Goal: Complete application form

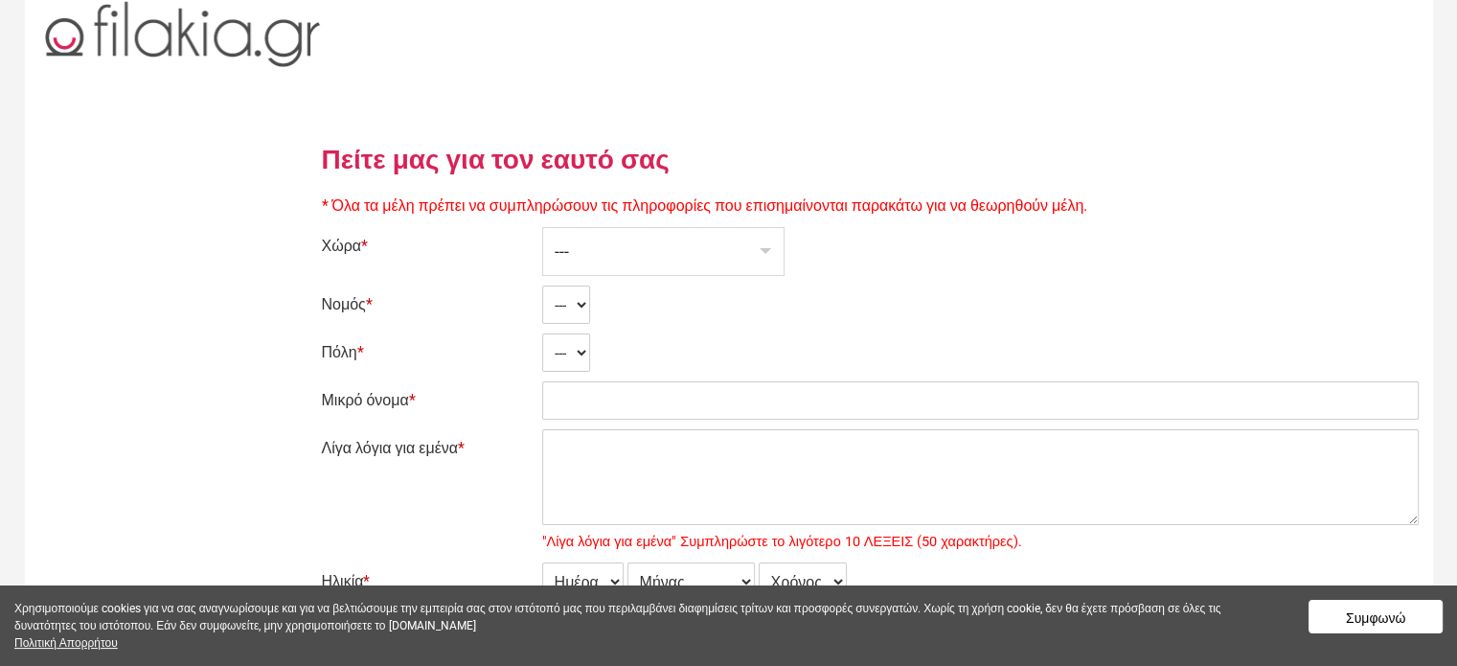
click at [774, 252] on div "---" at bounding box center [663, 251] width 240 height 47
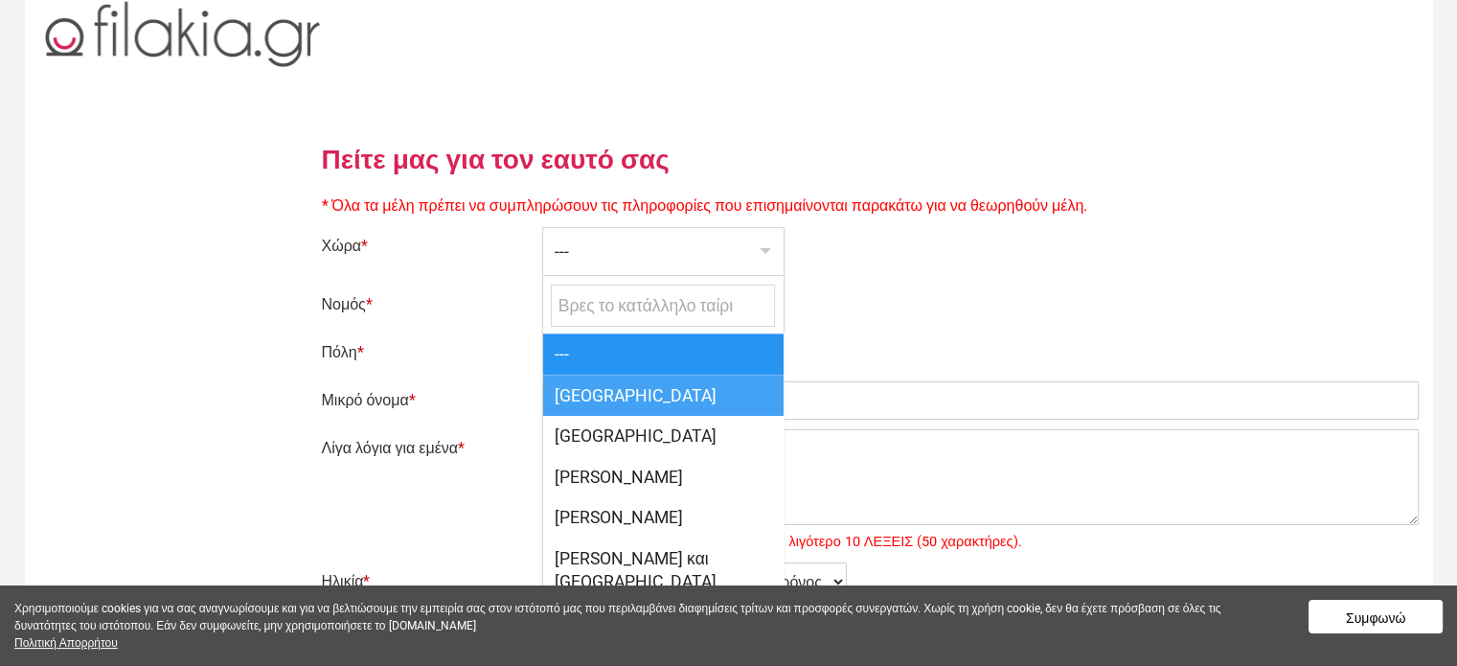
click at [680, 379] on span "[GEOGRAPHIC_DATA]" at bounding box center [663, 395] width 240 height 41
select select "166"
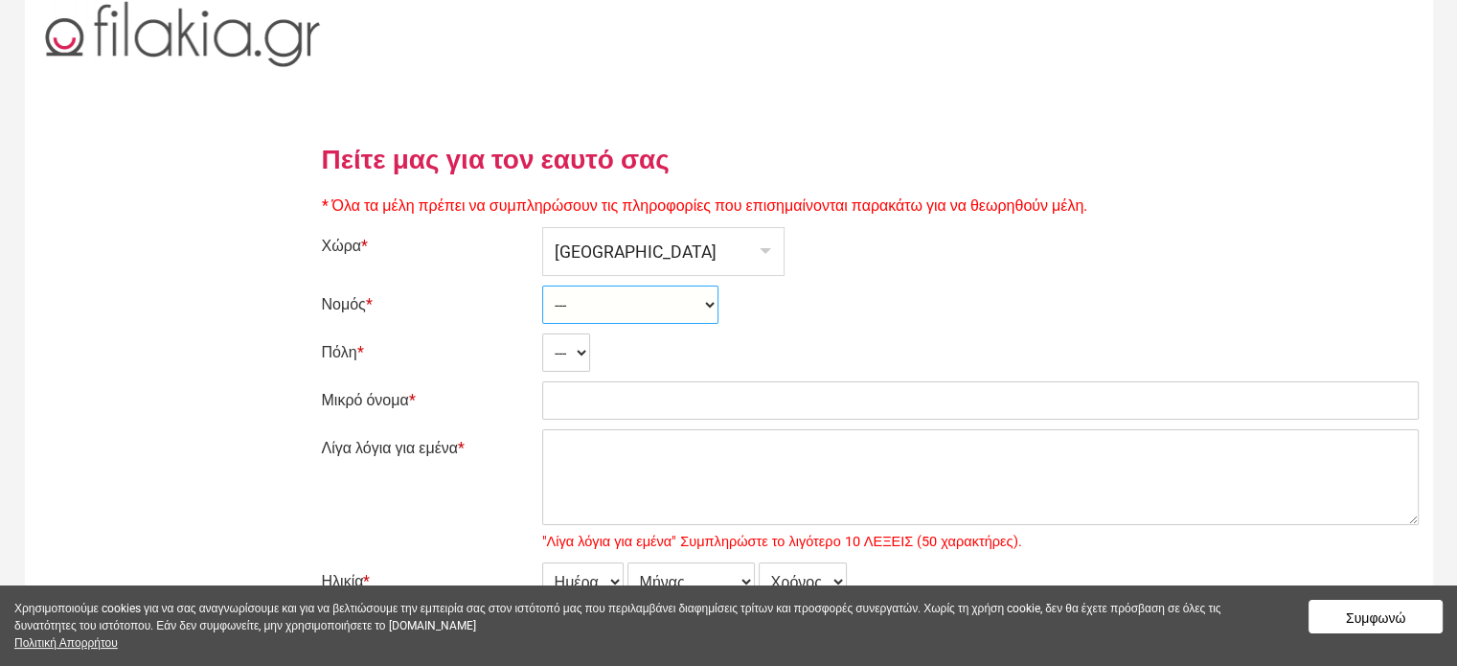
click at [705, 301] on select "--- Ahaia Aitolía kai Akarnanía Argolis Arkadía Árta Attikí Áyion Óros Dodekáni…" at bounding box center [630, 304] width 176 height 38
select select "2304"
click at [542, 285] on select "--- Ahaia Aitolía kai Akarnanía Argolis Arkadía Árta Attikí Áyion Óros Dodekáni…" at bounding box center [630, 304] width 176 height 38
click at [702, 354] on select "--- Afídnai Aiántion Aigáleo Aíyina Akharnaí Amaroúsion Ambelákia Anávissos Áno…" at bounding box center [658, 352] width 232 height 38
select select "29610"
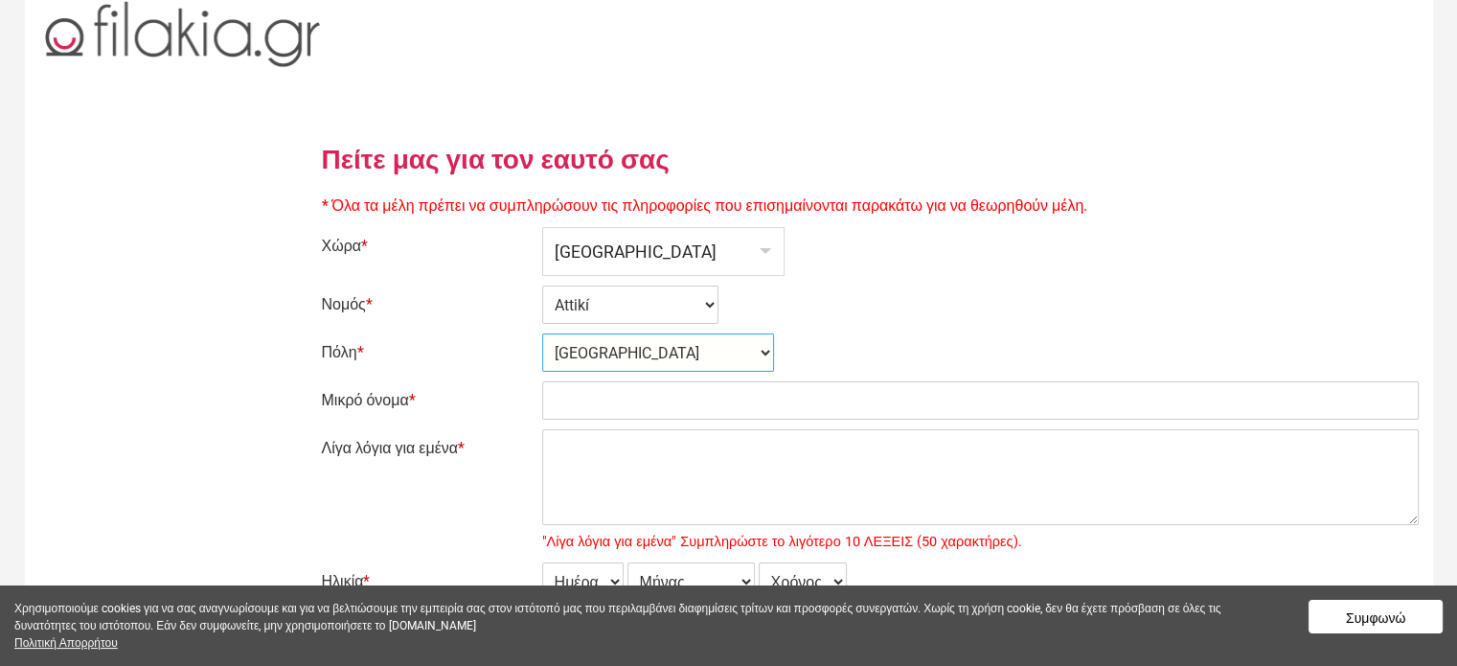
click at [542, 333] on select "--- Afídnai Aiántion Aigáleo Aíyina Akharnaí Amaroúsion Ambelákia Anávissos Áno…" at bounding box center [658, 352] width 232 height 38
click at [597, 398] on input "Μικρό όνομα *" at bounding box center [980, 400] width 877 height 38
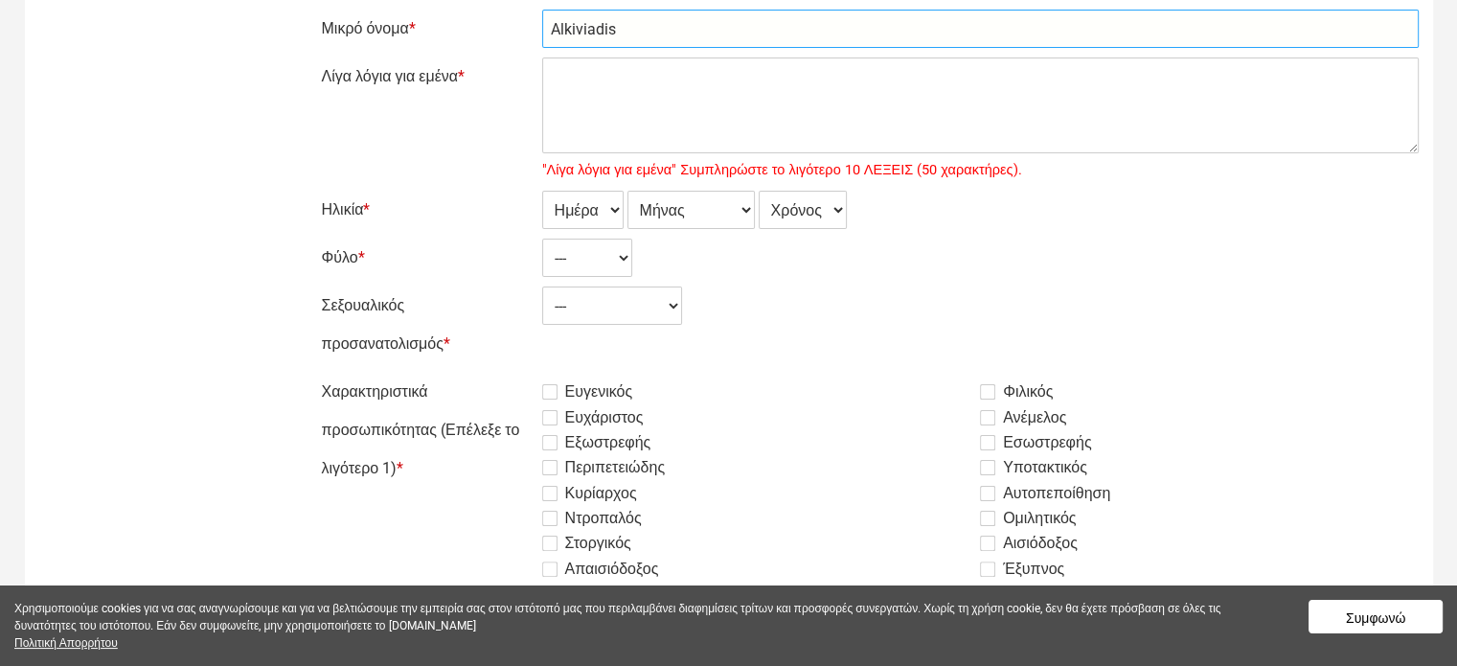
scroll to position [383, 0]
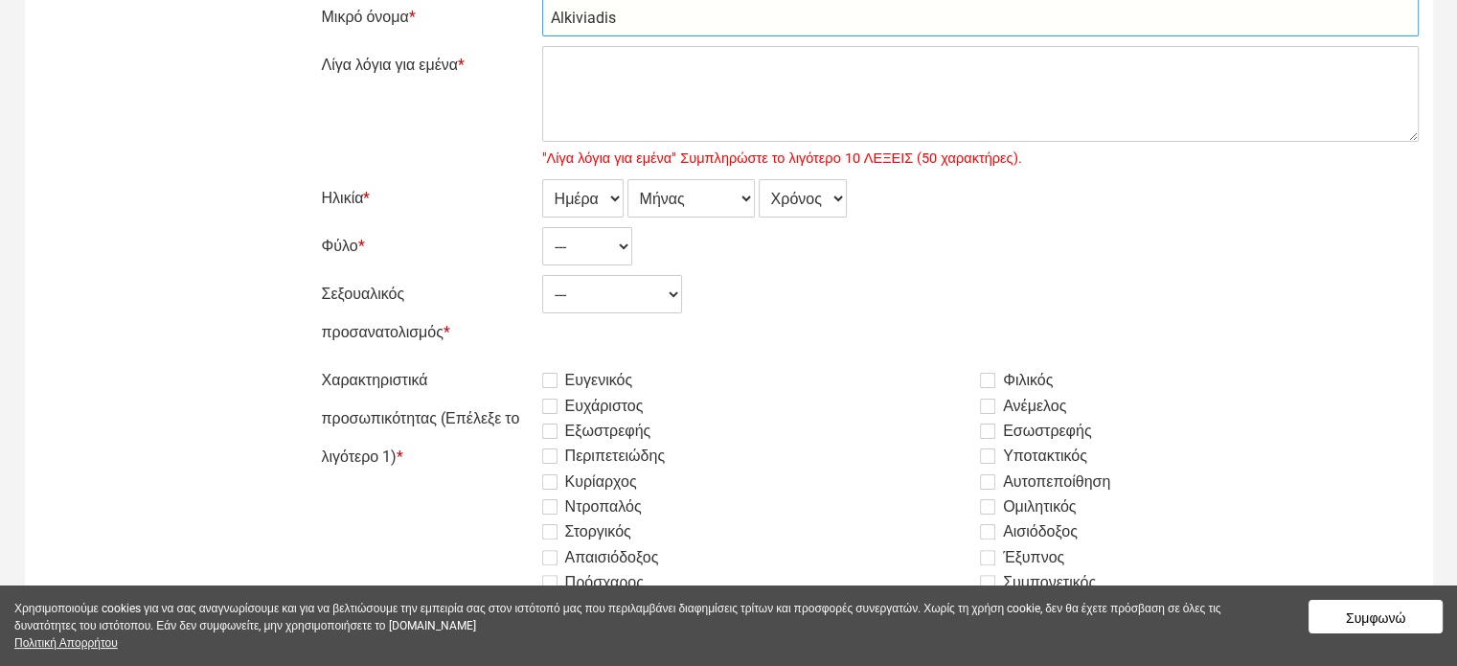
type input "Alkiviadis"
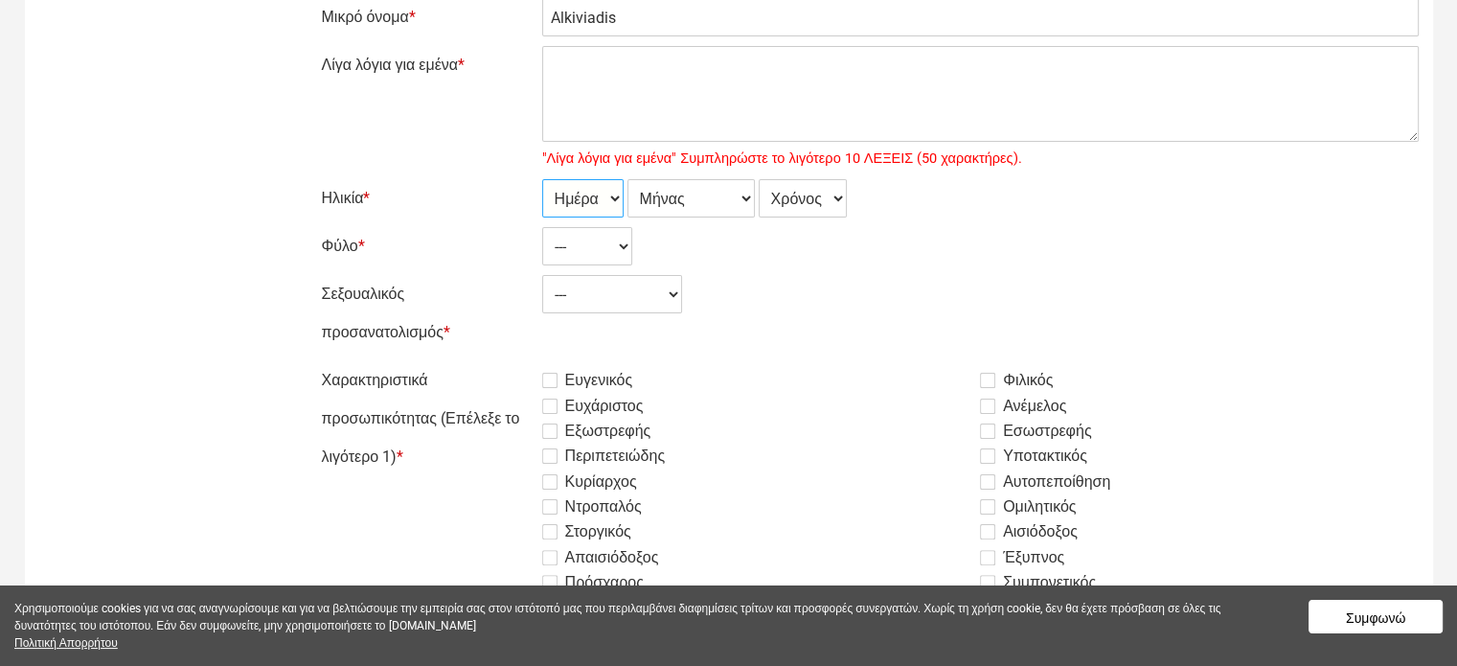
click at [615, 194] on select "Ημέρα 1 2 3 4 5 6 7 8 9 10 11 12 13 14 15 16 17 18 19 20 21 22 23 24 25 26 27 2…" at bounding box center [582, 198] width 81 height 38
select select "06"
click at [542, 179] on select "Ημέρα 1 2 3 4 5 6 7 8 9 10 11 12 13 14 15 16 17 18 19 20 21 22 23 24 25 26 27 2…" at bounding box center [582, 198] width 81 height 38
click at [751, 198] on select "Μήνας Ιανουάριος Φεβρουάριος Μάρτιος Απρίλιος Μάιος Ιούνιος Ιούλιος Αύγουστος Σ…" at bounding box center [690, 198] width 127 height 38
select select "02"
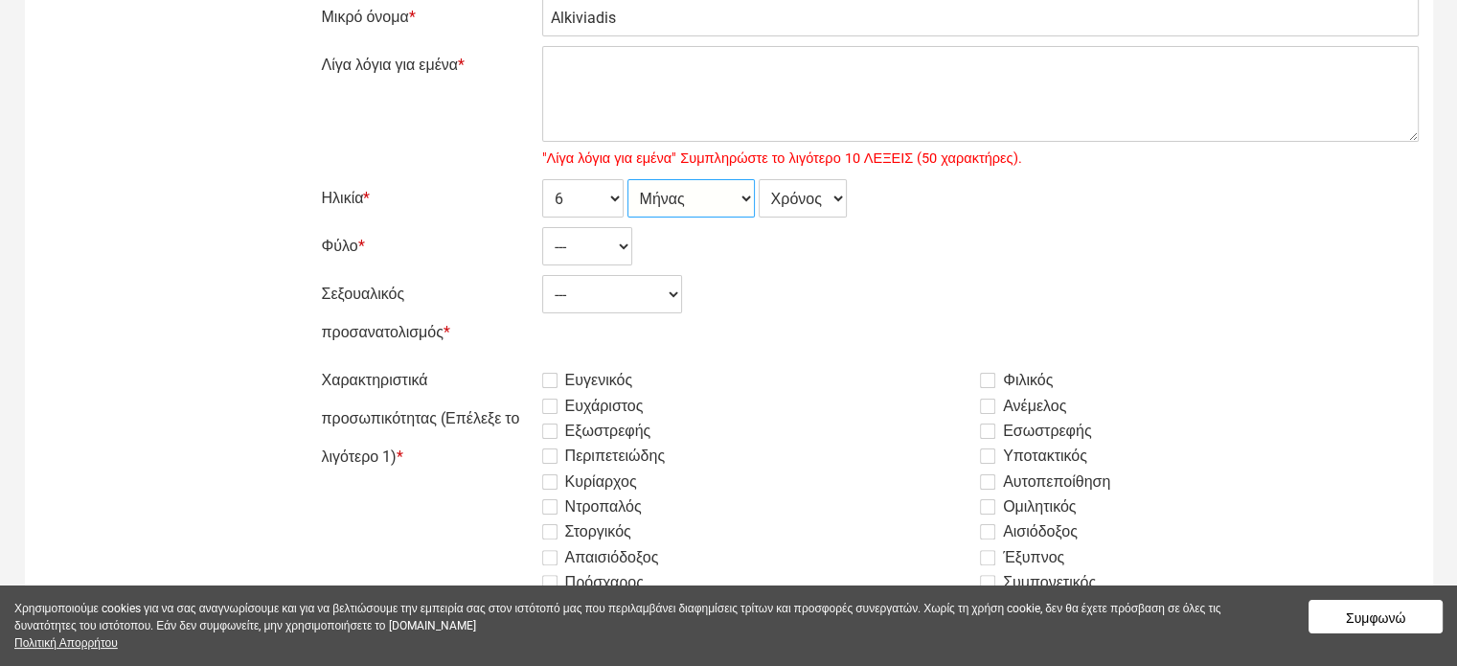
click at [627, 179] on select "Μήνας Ιανουάριος Φεβρουάριος Μάρτιος Απρίλιος Μάιος Ιούνιος Ιούλιος Αύγουστος Σ…" at bounding box center [690, 198] width 127 height 38
click at [840, 198] on select "Χρόνος 2007 2006 2005 2004 2003 2002 2001 2000 1999 1998 1997 1996 1995 1994 19…" at bounding box center [803, 198] width 88 height 38
select select "1986"
click at [761, 179] on select "Χρόνος 2007 2006 2005 2004 2003 2002 2001 2000 1999 1998 1997 1996 1995 1994 19…" at bounding box center [803, 198] width 88 height 38
click at [610, 199] on select "Ημέρα 1 2 3 4 5 6 7 8 9 10 11 12 13 14 15 16 17 18 19 20 21 22 23 24 25 26 27 2…" at bounding box center [582, 198] width 81 height 38
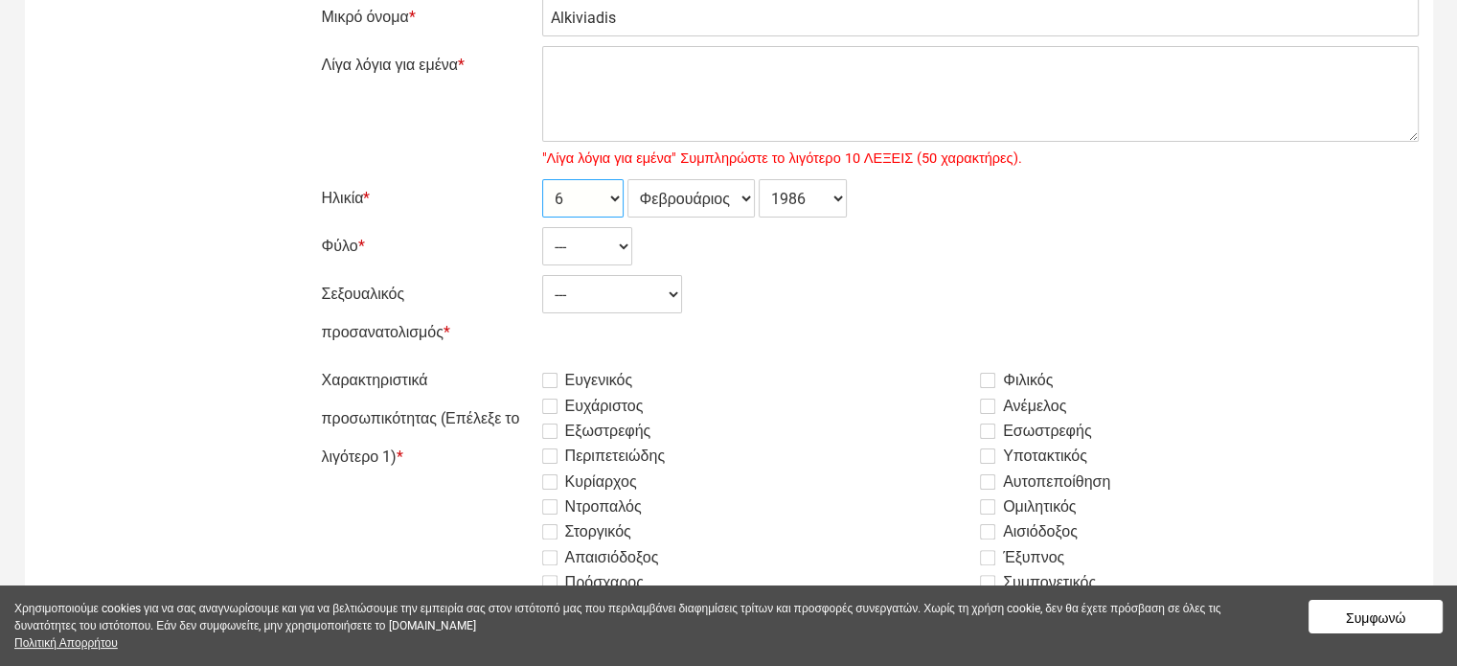
select select "29"
click at [542, 179] on select "Ημέρα 1 2 3 4 5 6 7 8 9 10 11 12 13 14 15 16 17 18 19 20 21 22 23 24 25 26 27 2…" at bounding box center [582, 198] width 81 height 38
click at [748, 198] on select "Μήνας Ιανουάριος Φεβρουάριος Μάρτιος Απρίλιος Μάιος Ιούνιος Ιούλιος Αύγουστος Σ…" at bounding box center [690, 198] width 127 height 38
select select "01"
click at [627, 179] on select "Μήνας Ιανουάριος Φεβρουάριος Μάρτιος Απρίλιος Μάιος Ιούνιος Ιούλιος Αύγουστος Σ…" at bounding box center [690, 198] width 127 height 38
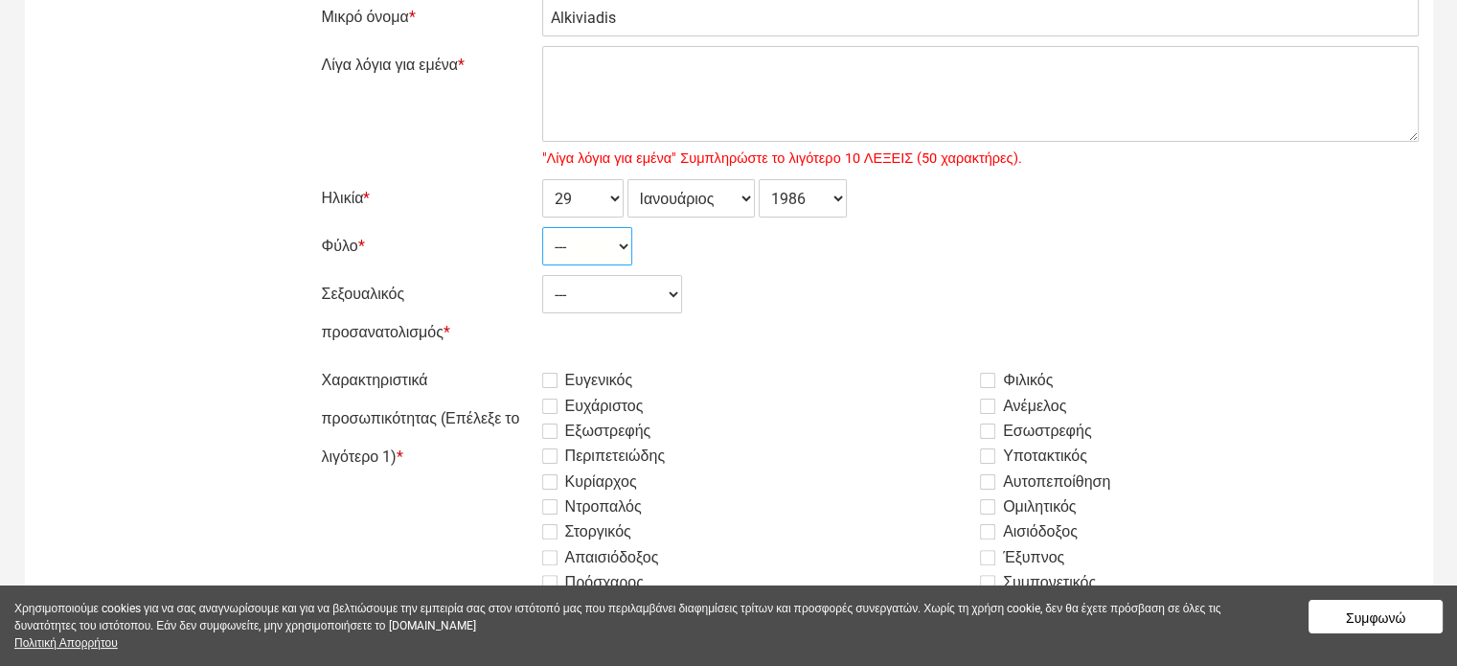
click at [623, 248] on select "--- Γυναίκα Ανδρας" at bounding box center [587, 246] width 90 height 38
select select "2"
click at [542, 227] on select "--- Γυναίκα Ανδρας" at bounding box center [587, 246] width 90 height 38
click at [677, 290] on select "--- Ετερόφυλος Αμφιφυλόφιλος [PERSON_NAME]" at bounding box center [612, 294] width 140 height 38
select select "1"
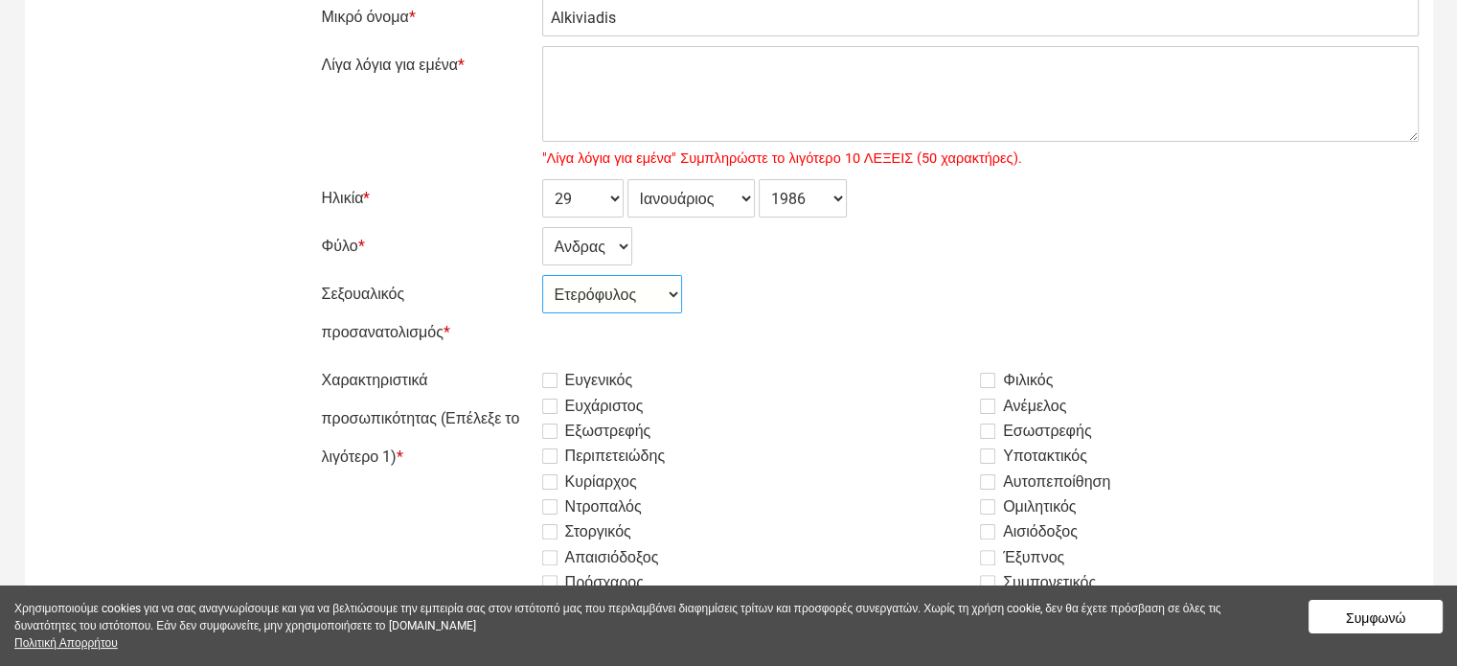
click at [542, 275] on select "--- Ετερόφυλος Αμφιφυλόφιλος [PERSON_NAME]" at bounding box center [612, 294] width 140 height 38
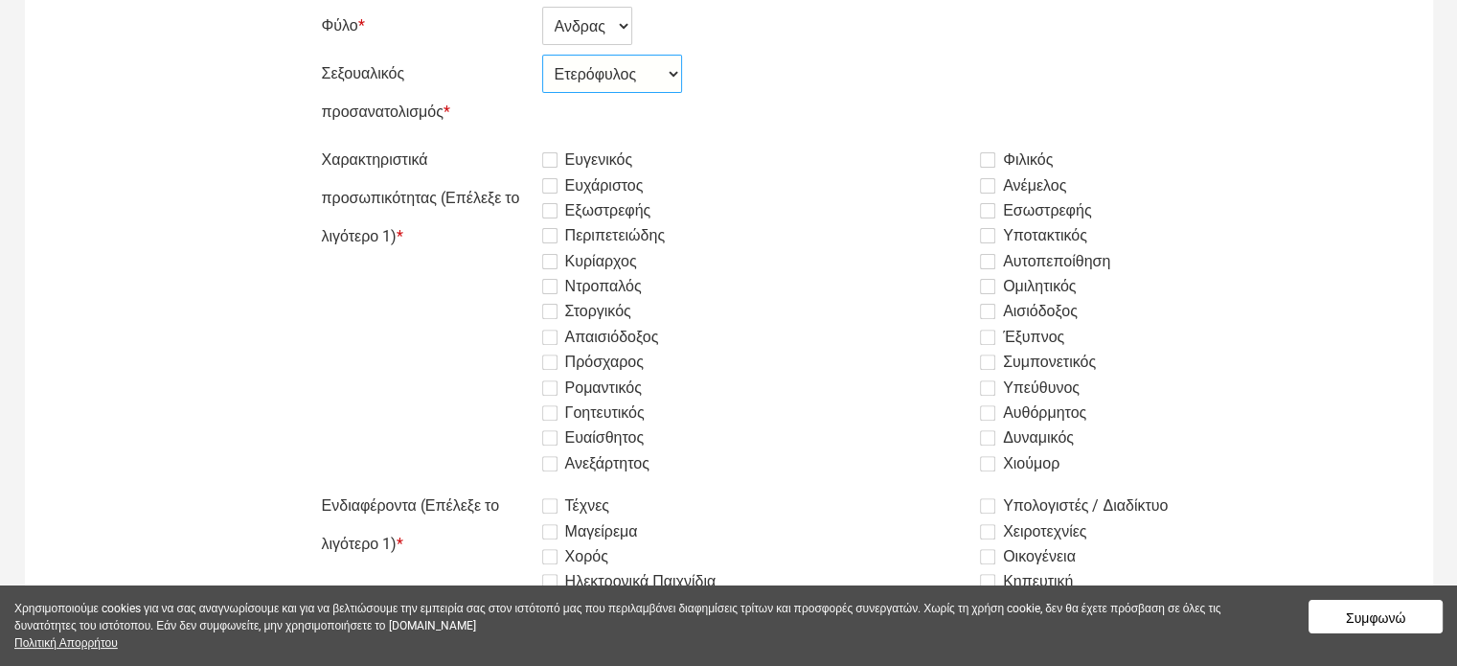
scroll to position [586, 0]
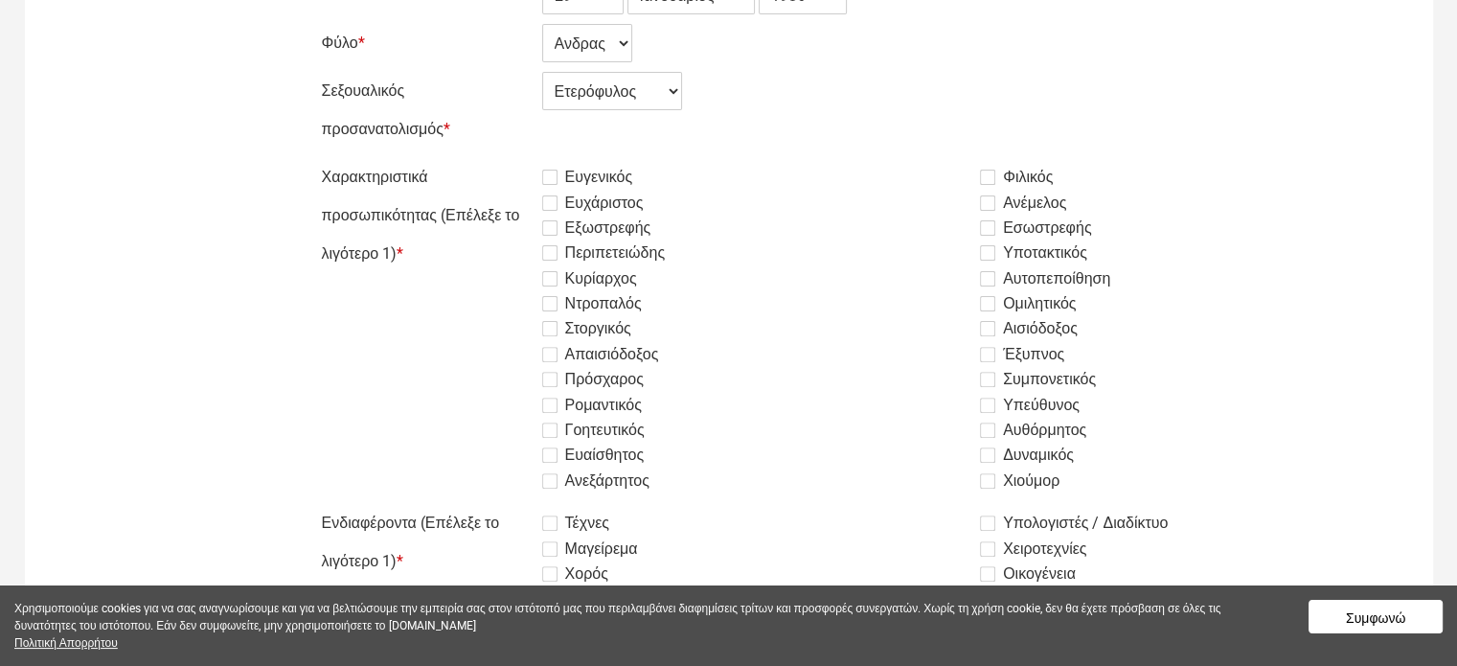
click at [548, 175] on label "Ευγενικός" at bounding box center [587, 177] width 91 height 23
click at [494, 158] on input "Ευγενικός" at bounding box center [494, 158] width 0 height 0
click at [550, 331] on label "Στοργικός" at bounding box center [586, 328] width 89 height 23
click at [494, 158] on input "Στοργικός" at bounding box center [494, 158] width 0 height 0
click at [552, 402] on label "Ρομαντικός" at bounding box center [592, 405] width 100 height 23
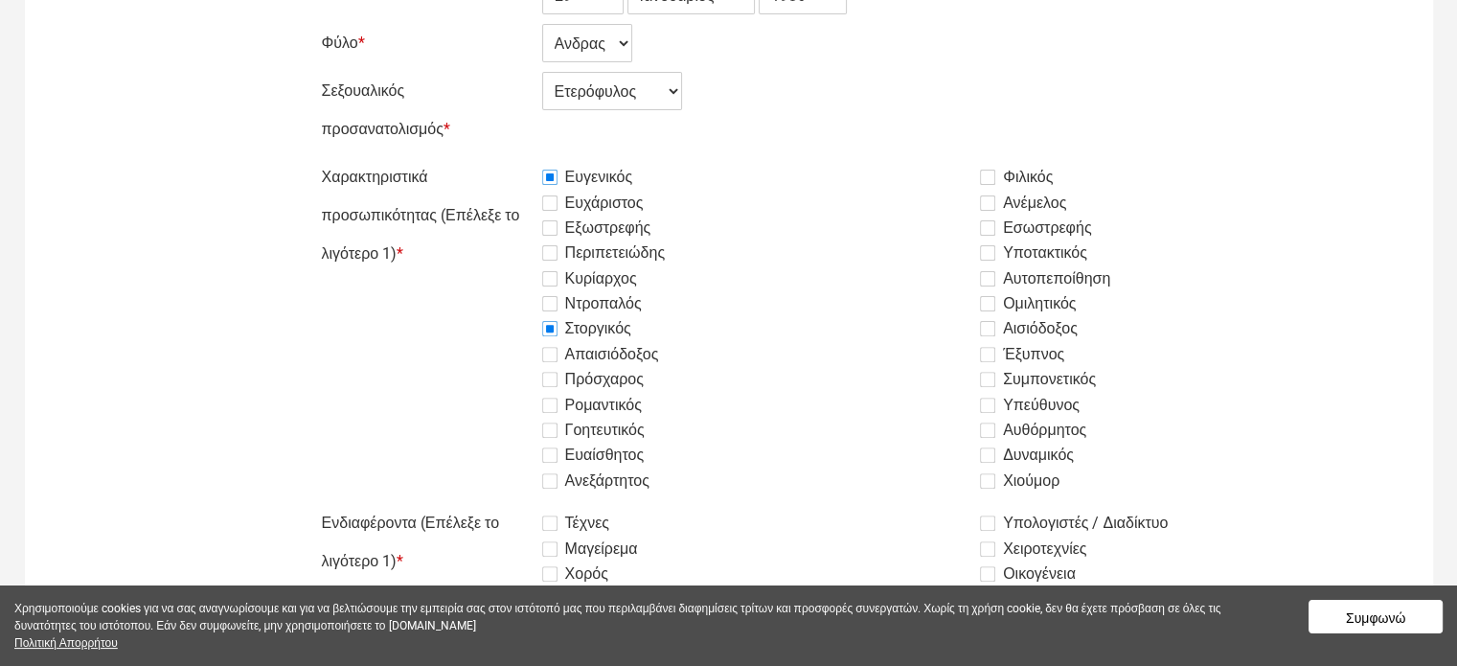
click at [494, 158] on input "Ρομαντικός" at bounding box center [494, 158] width 0 height 0
click at [549, 452] on label "Ευαίσθητος" at bounding box center [593, 455] width 103 height 23
click at [494, 158] on input "Ευαίσθητος" at bounding box center [494, 158] width 0 height 0
click at [547, 484] on label "Ανεξάρτητος" at bounding box center [595, 480] width 107 height 23
click at [494, 158] on input "Ανεξάρτητος" at bounding box center [494, 158] width 0 height 0
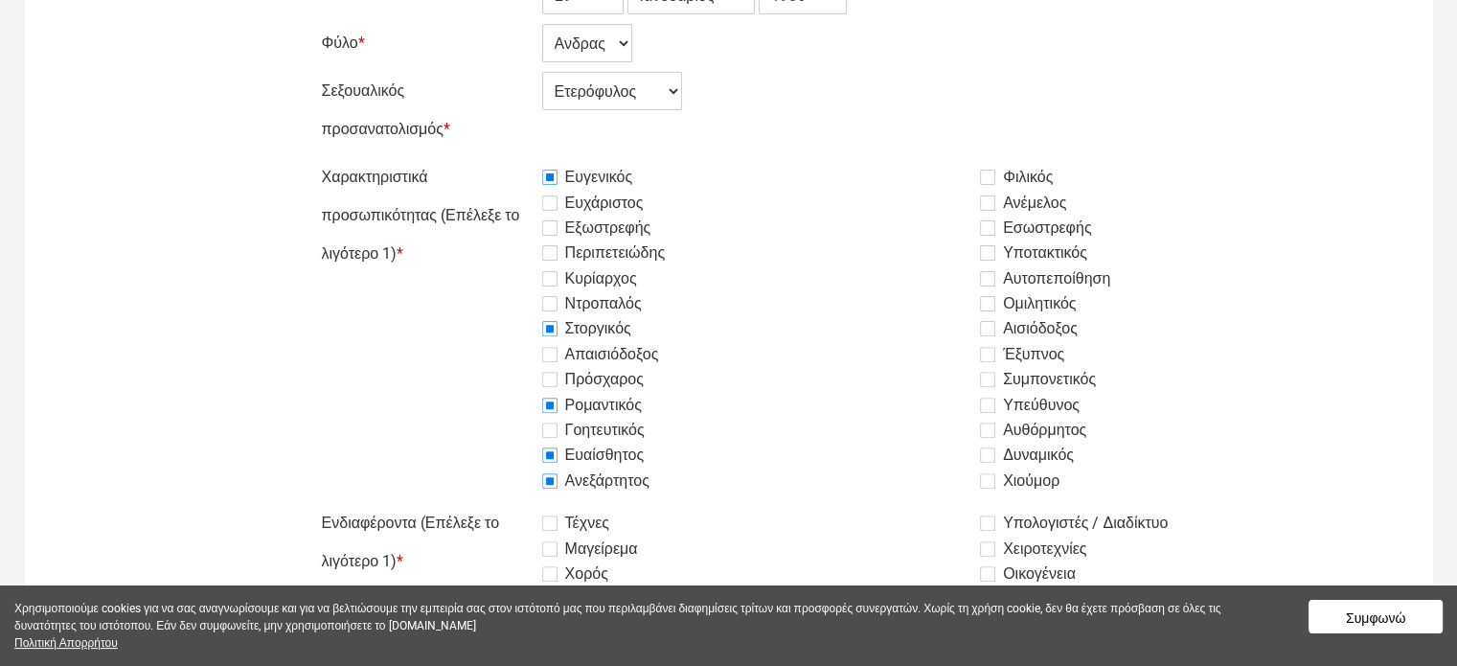
click at [987, 179] on label "Φιλικός" at bounding box center [1016, 177] width 73 height 23
click at [494, 158] on input "Φιλικός" at bounding box center [494, 158] width 0 height 0
click at [993, 228] on label "Εσωστρεφής" at bounding box center [1035, 228] width 111 height 23
click at [494, 158] on input "Εσωστρεφής" at bounding box center [494, 158] width 0 height 0
click at [988, 355] on label "Έξυπνος" at bounding box center [1022, 354] width 84 height 23
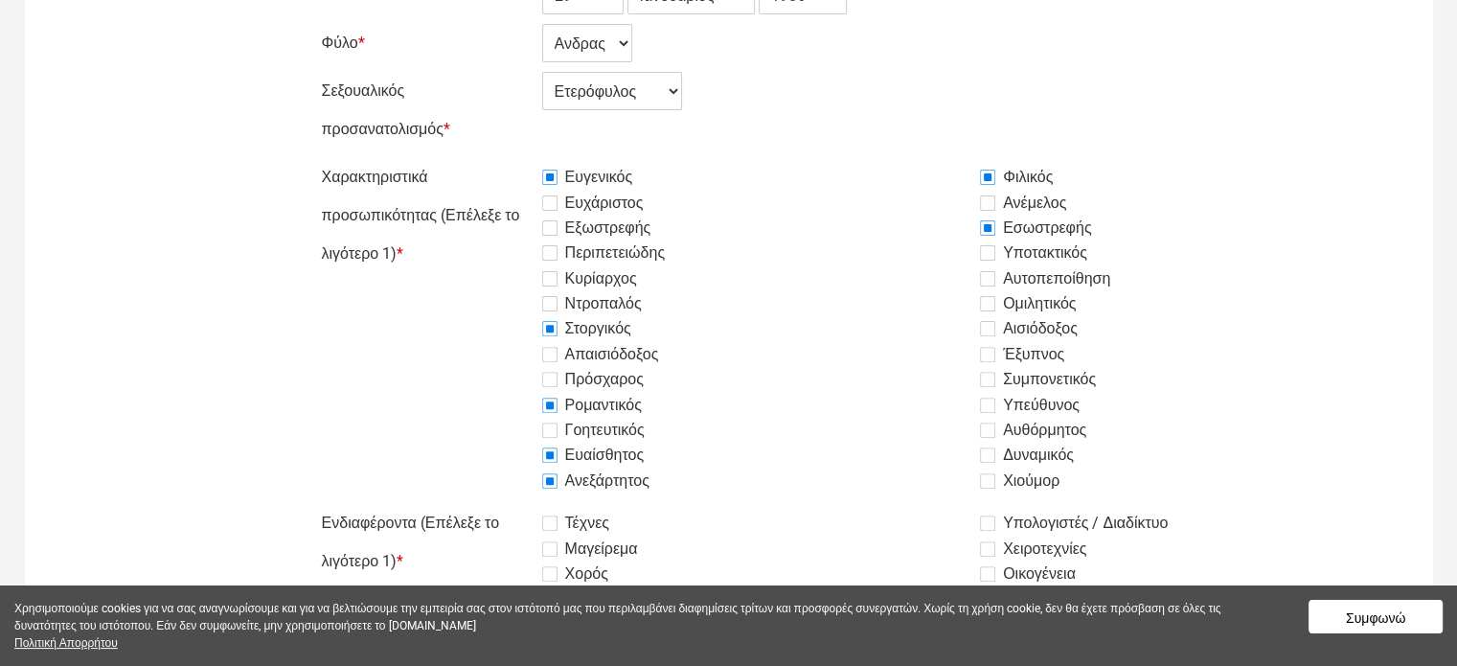
click at [494, 158] on input "Έξυπνος" at bounding box center [494, 158] width 0 height 0
click at [989, 379] on label "Συμπονετικός" at bounding box center [1038, 379] width 116 height 23
click at [494, 158] on input "Συμπονετικός" at bounding box center [494, 158] width 0 height 0
click at [991, 402] on label "Υπεύθυνος" at bounding box center [1030, 405] width 100 height 23
click at [494, 158] on input "Υπεύθυνος" at bounding box center [494, 158] width 0 height 0
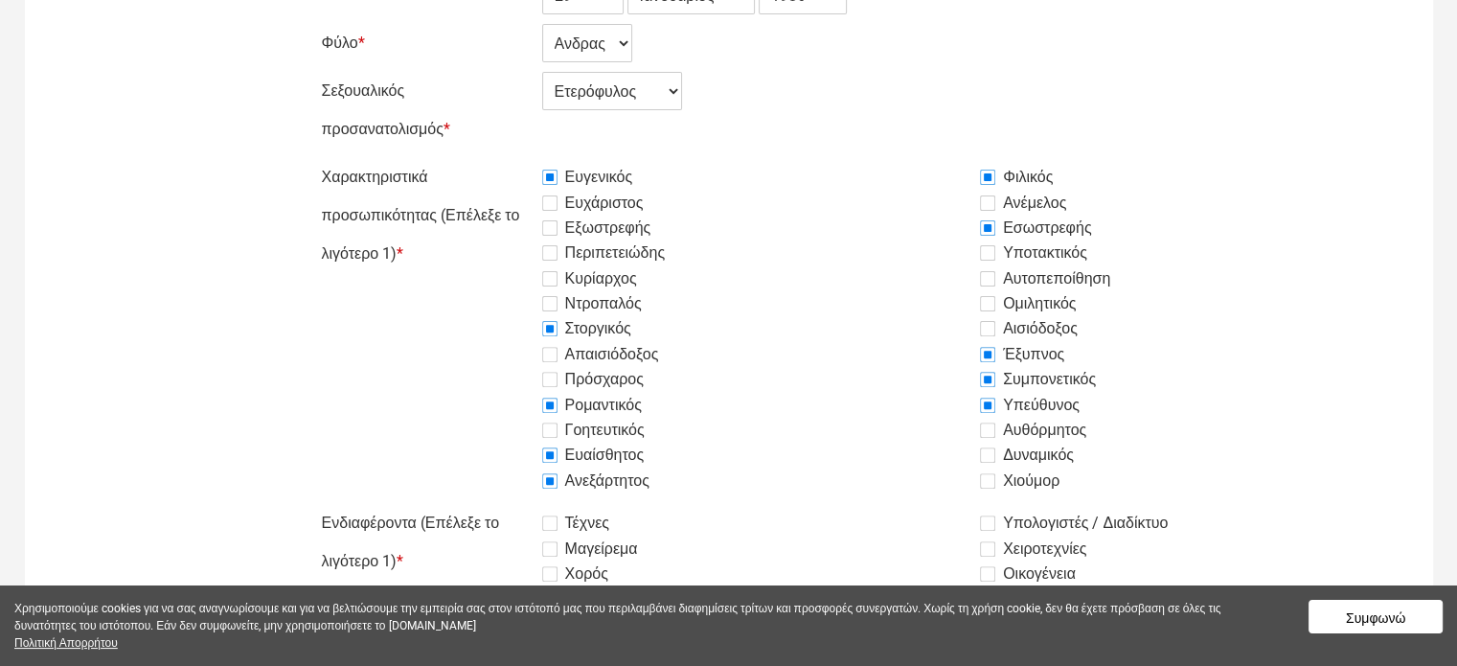
click at [988, 431] on label "Αυθόρμητος" at bounding box center [1033, 430] width 106 height 23
click at [494, 158] on input "Αυθόρμητος" at bounding box center [494, 158] width 0 height 0
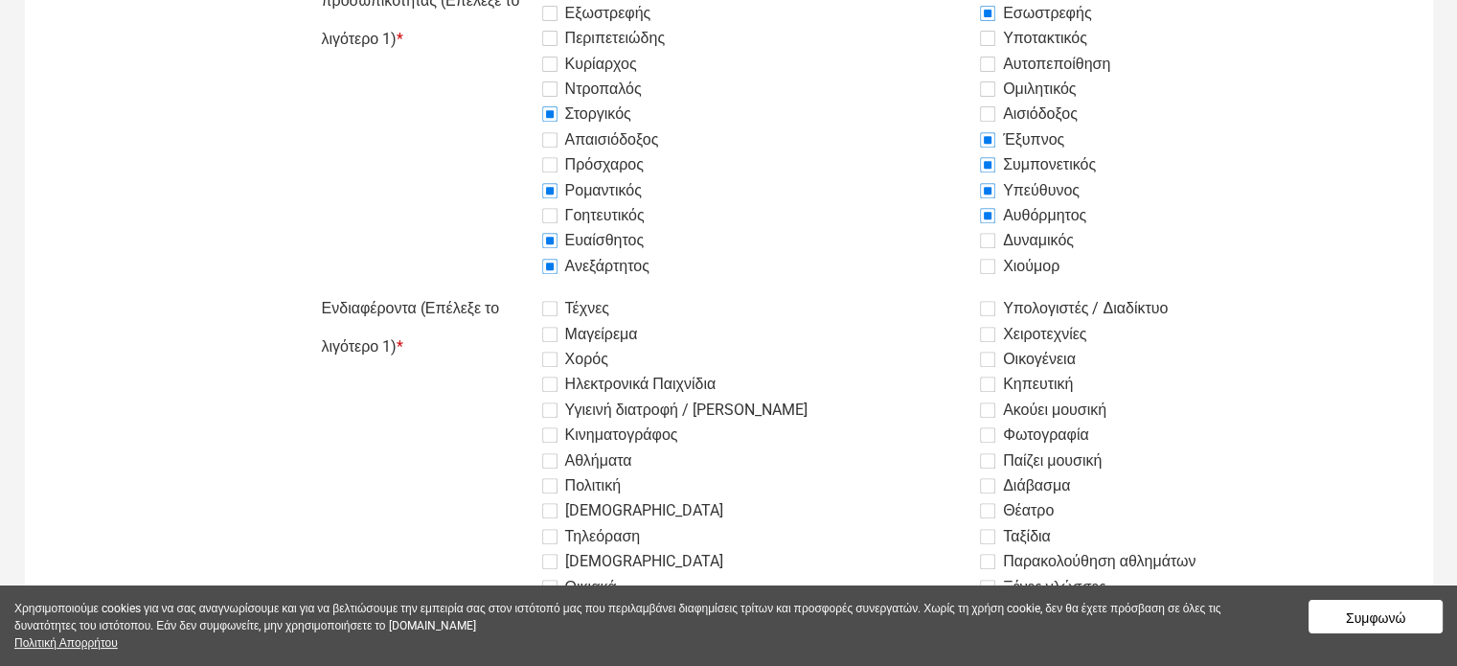
scroll to position [874, 0]
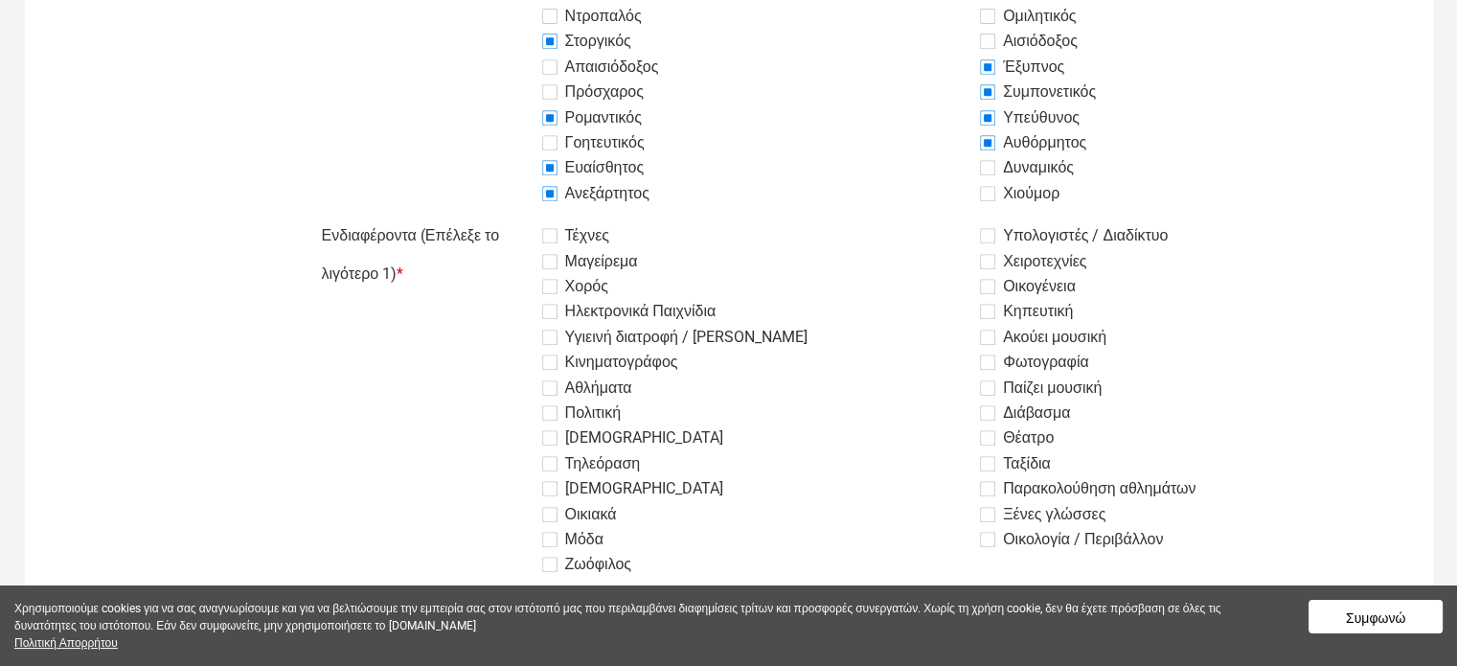
click at [548, 413] on label "Πολιτική" at bounding box center [581, 412] width 79 height 23
click at [494, 217] on input "Πολιτική" at bounding box center [494, 217] width 0 height 0
click at [551, 437] on label "[DEMOGRAPHIC_DATA]" at bounding box center [632, 437] width 181 height 23
click at [494, 217] on input "[DEMOGRAPHIC_DATA]" at bounding box center [494, 217] width 0 height 0
click at [992, 235] on label "Υπολογιστές / Διαδίκτυο" at bounding box center [1074, 235] width 188 height 23
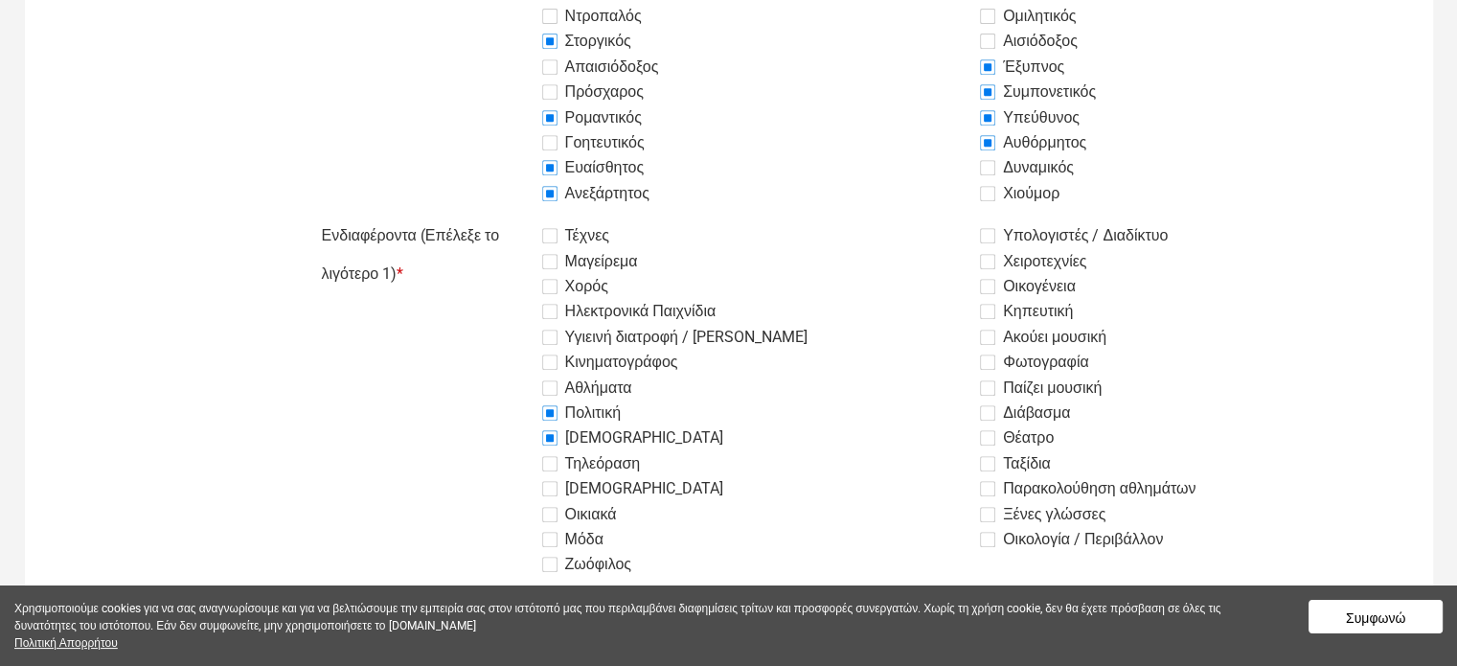
click at [494, 217] on input "Υπολογιστές / Διαδίκτυο" at bounding box center [494, 217] width 0 height 0
click at [993, 282] on label "Οικογένεια" at bounding box center [1028, 286] width 96 height 23
click at [494, 217] on input "Οικογένεια" at bounding box center [494, 217] width 0 height 0
click at [993, 309] on label "Κηπευτική" at bounding box center [1026, 311] width 93 height 23
click at [494, 217] on input "Κηπευτική" at bounding box center [494, 217] width 0 height 0
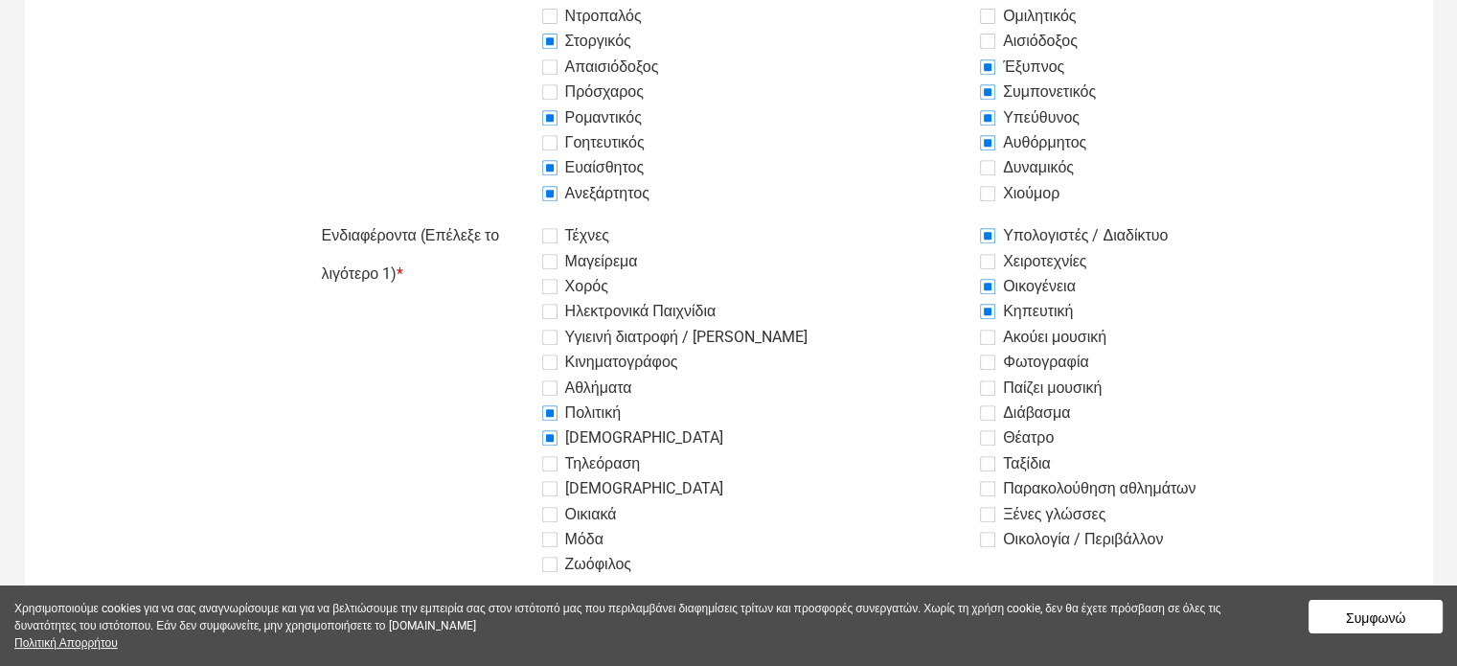
click at [995, 333] on label "Ακούει μουσική" at bounding box center [1043, 337] width 126 height 23
click at [494, 217] on input "Ακούει μουσική" at bounding box center [494, 217] width 0 height 0
click at [985, 362] on label "Φωτογραφία" at bounding box center [1034, 362] width 109 height 23
click at [494, 217] on input "Φωτογραφία" at bounding box center [494, 217] width 0 height 0
click at [991, 417] on label "Διάβασμα" at bounding box center [1025, 412] width 90 height 23
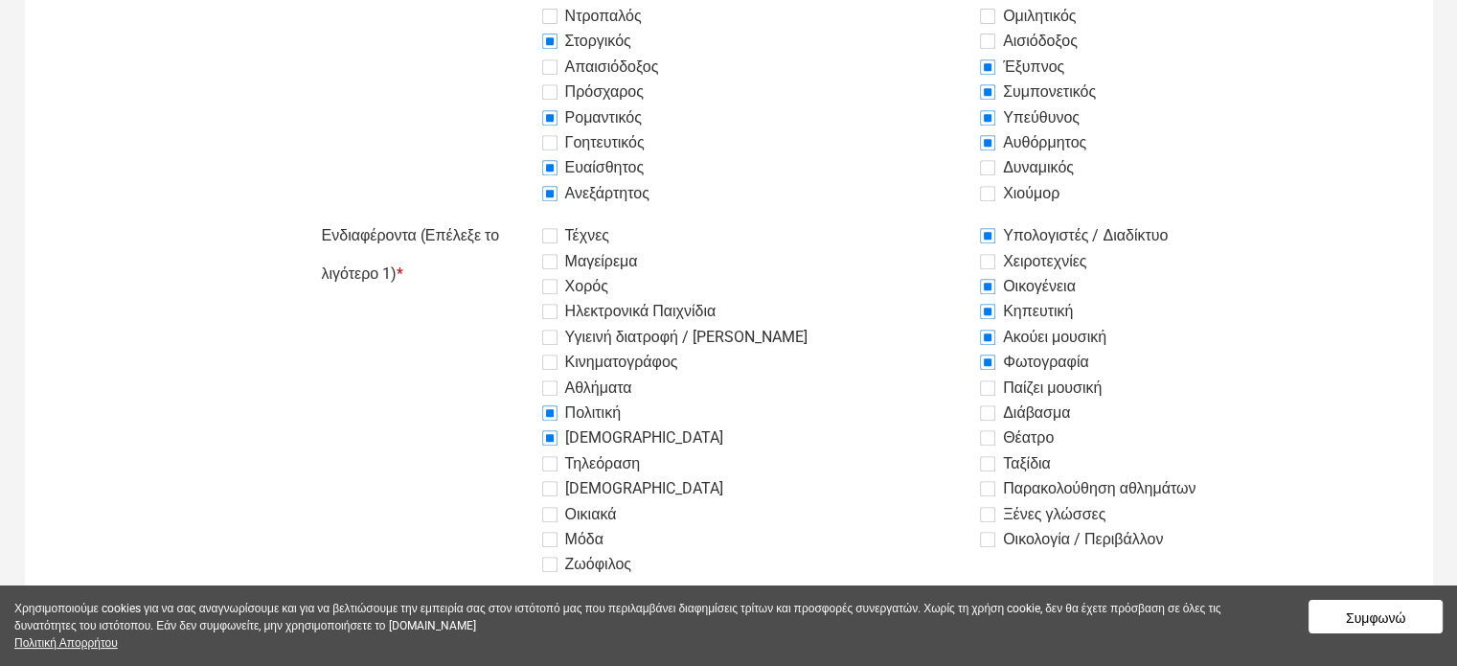
click at [494, 217] on input "Διάβασμα" at bounding box center [494, 217] width 0 height 0
click at [989, 435] on label "Θέατρο" at bounding box center [1017, 437] width 74 height 23
click at [494, 217] on input "Θέατρο" at bounding box center [494, 217] width 0 height 0
click at [989, 462] on label "Ταξίδια" at bounding box center [1015, 463] width 71 height 23
click at [494, 217] on input "Ταξίδια" at bounding box center [494, 217] width 0 height 0
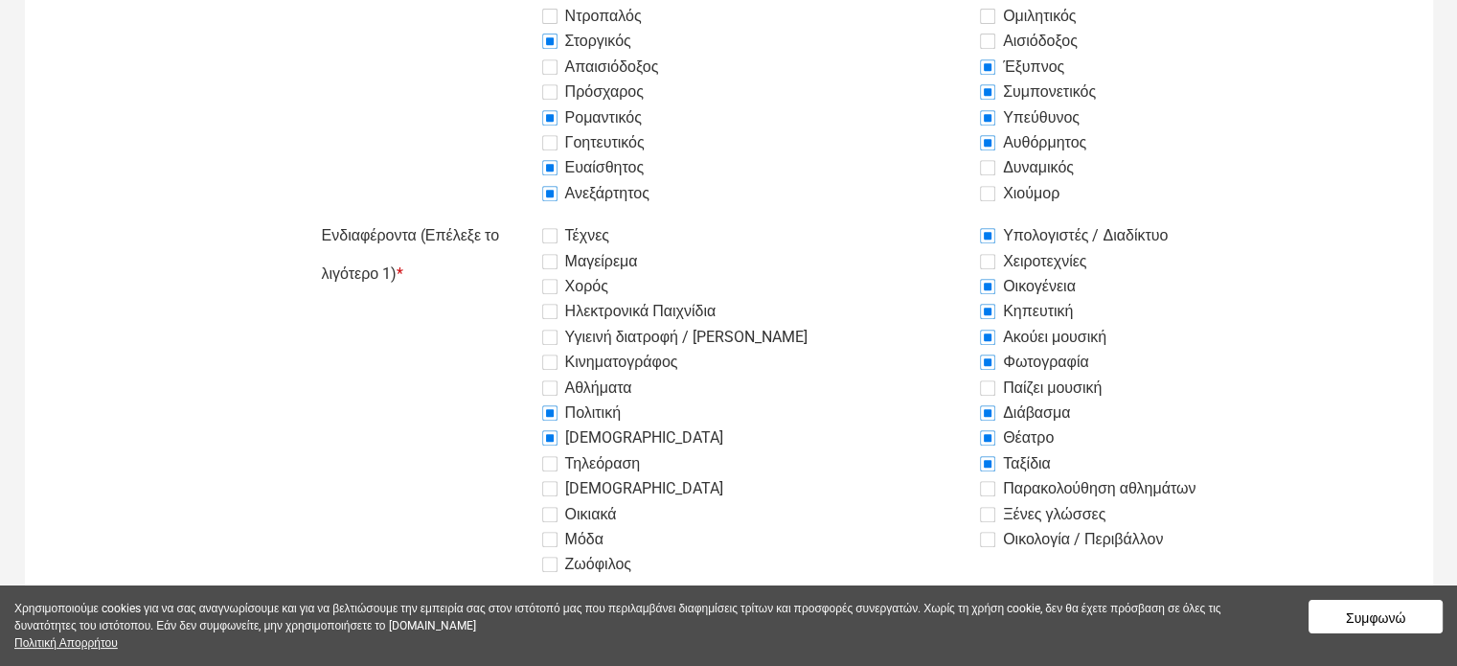
click at [988, 491] on label "Παρακολούθηση αθλημάτων" at bounding box center [1088, 488] width 216 height 23
click at [494, 217] on input "Παρακολούθηση αθλημάτων" at bounding box center [494, 217] width 0 height 0
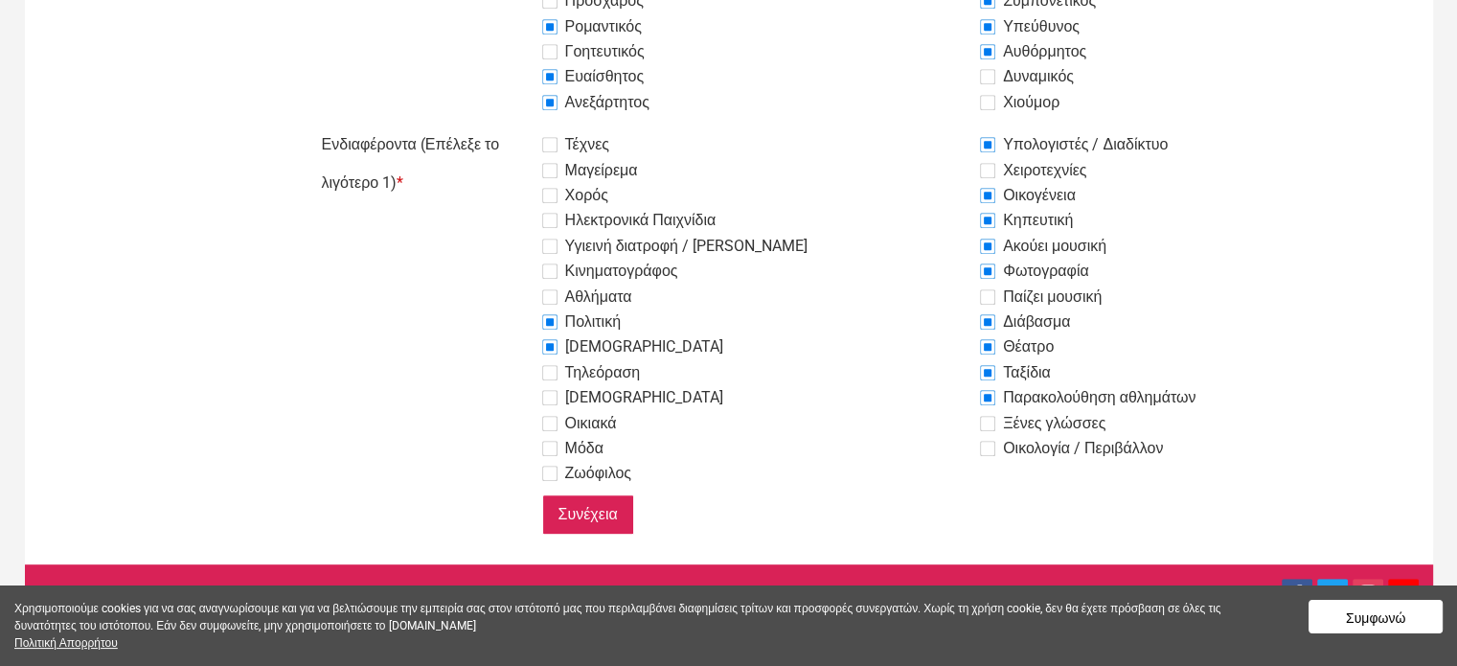
scroll to position [970, 0]
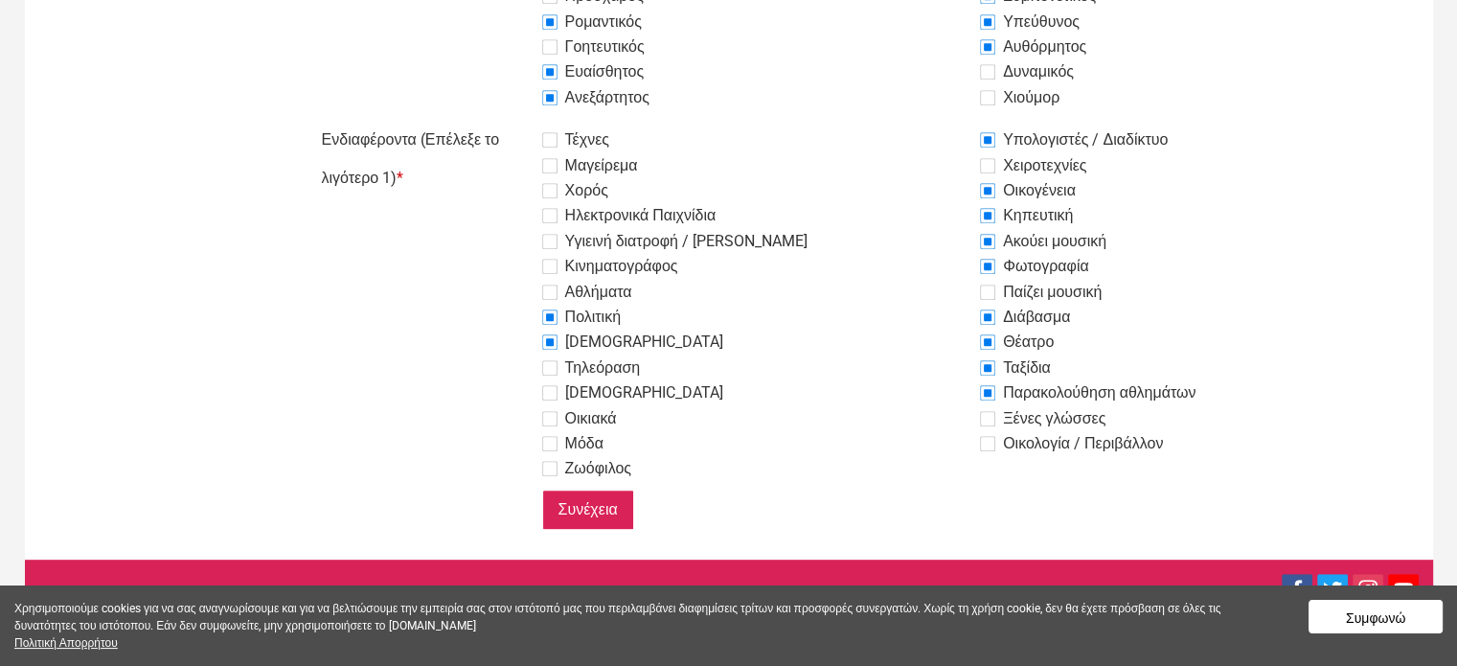
click at [613, 505] on input "Συνέχεια" at bounding box center [588, 510] width 92 height 40
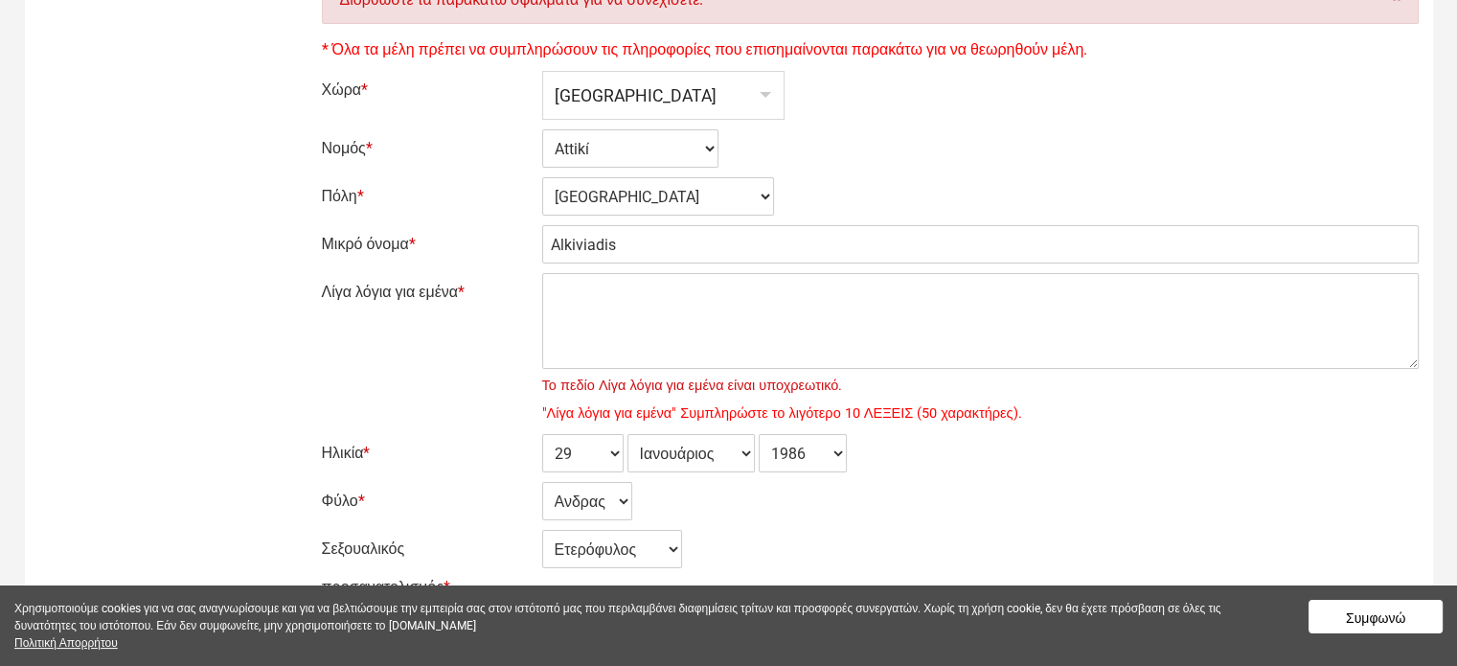
scroll to position [287, 0]
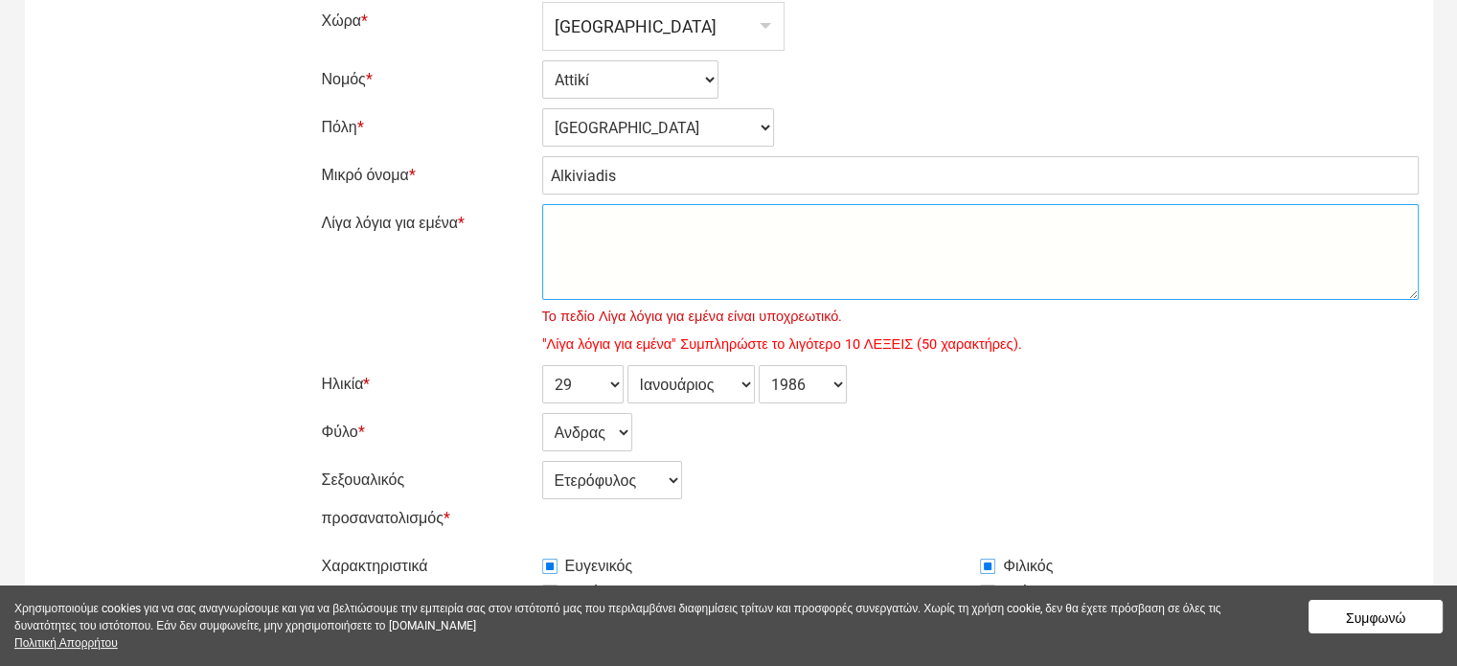
click at [571, 224] on textarea "Λίγα λόγια για εμένα *" at bounding box center [980, 252] width 877 height 96
type textarea "t"
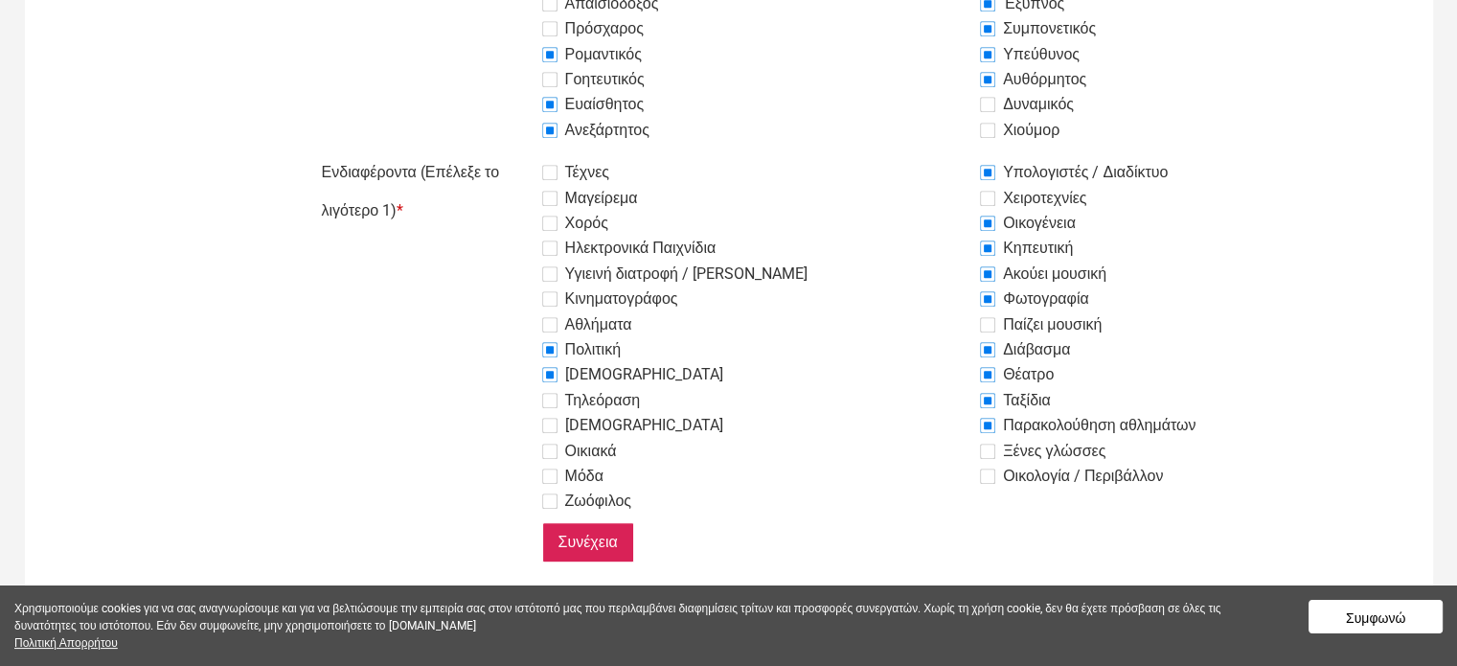
scroll to position [1059, 0]
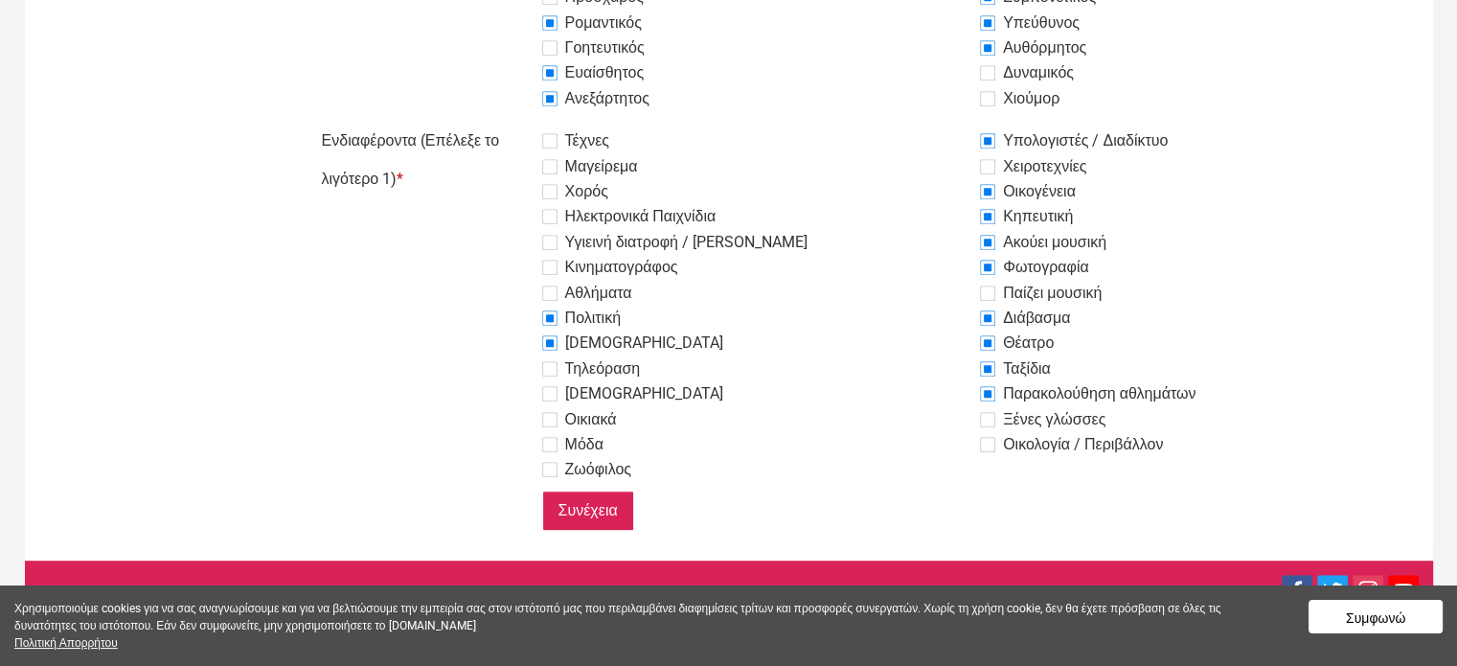
type textarea "Τα λόγια δεν λέν τίποτα μπροστά στις πράξεις"
click at [582, 505] on input "Συνέχεια" at bounding box center [588, 511] width 92 height 40
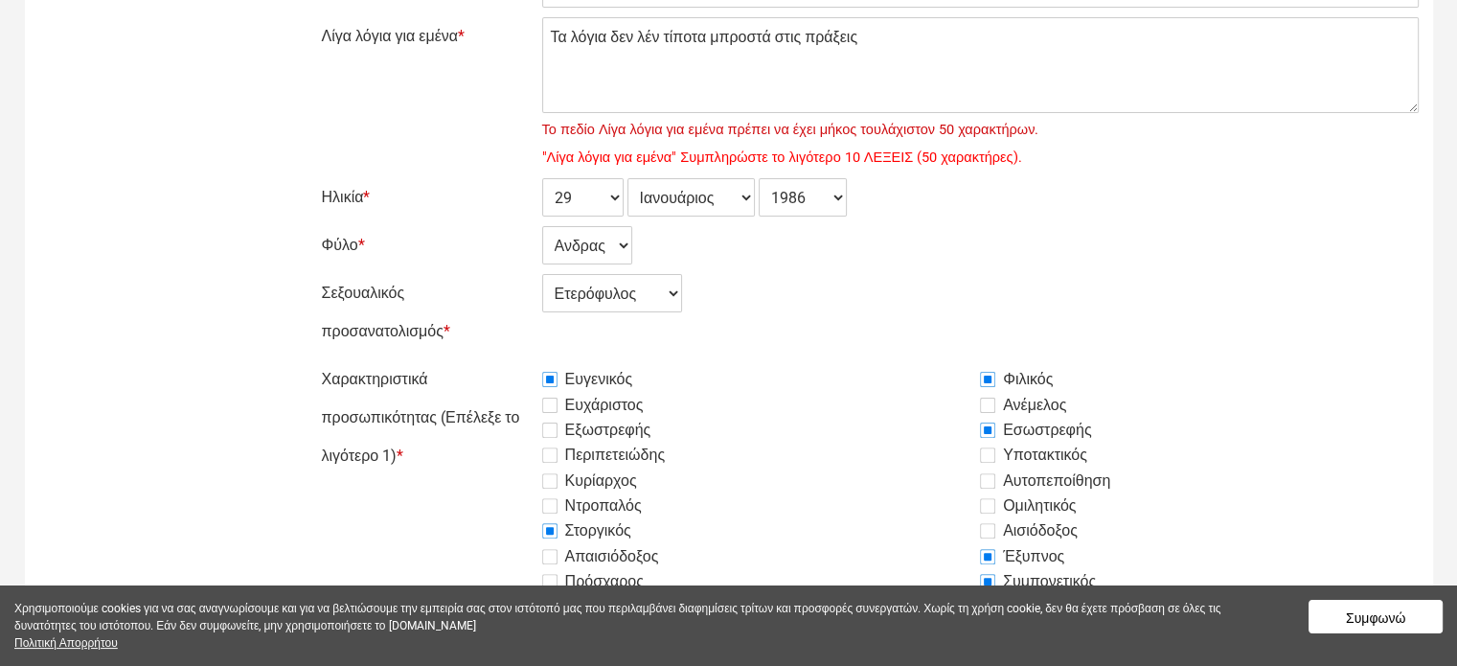
scroll to position [479, 0]
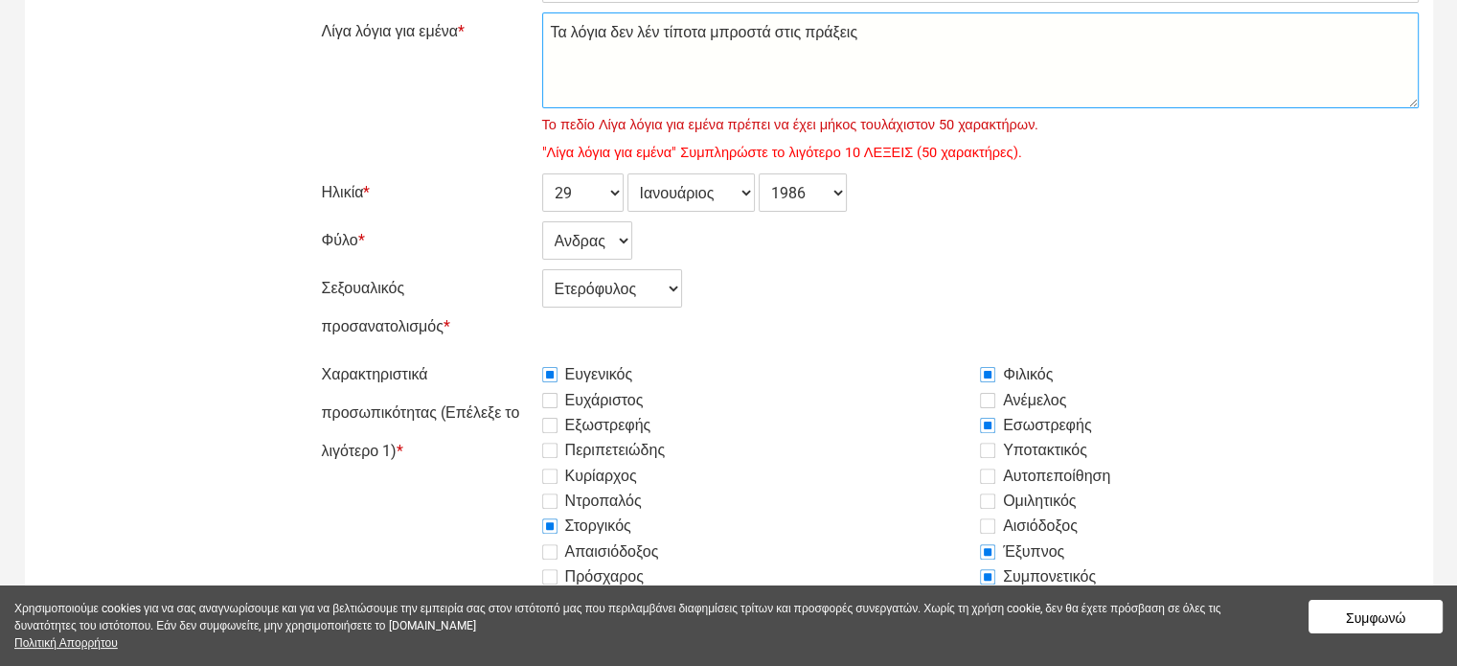
click at [893, 40] on textarea "Τα λόγια δεν λέν τίποτα μπροστά στις πράξεις" at bounding box center [980, 60] width 877 height 96
type textarea "Τα λόγια δεν λέν τίποτα μπροστά στις πράξεις.Η ζωή το αναδυκνύει αυτό κάθε μέρα"
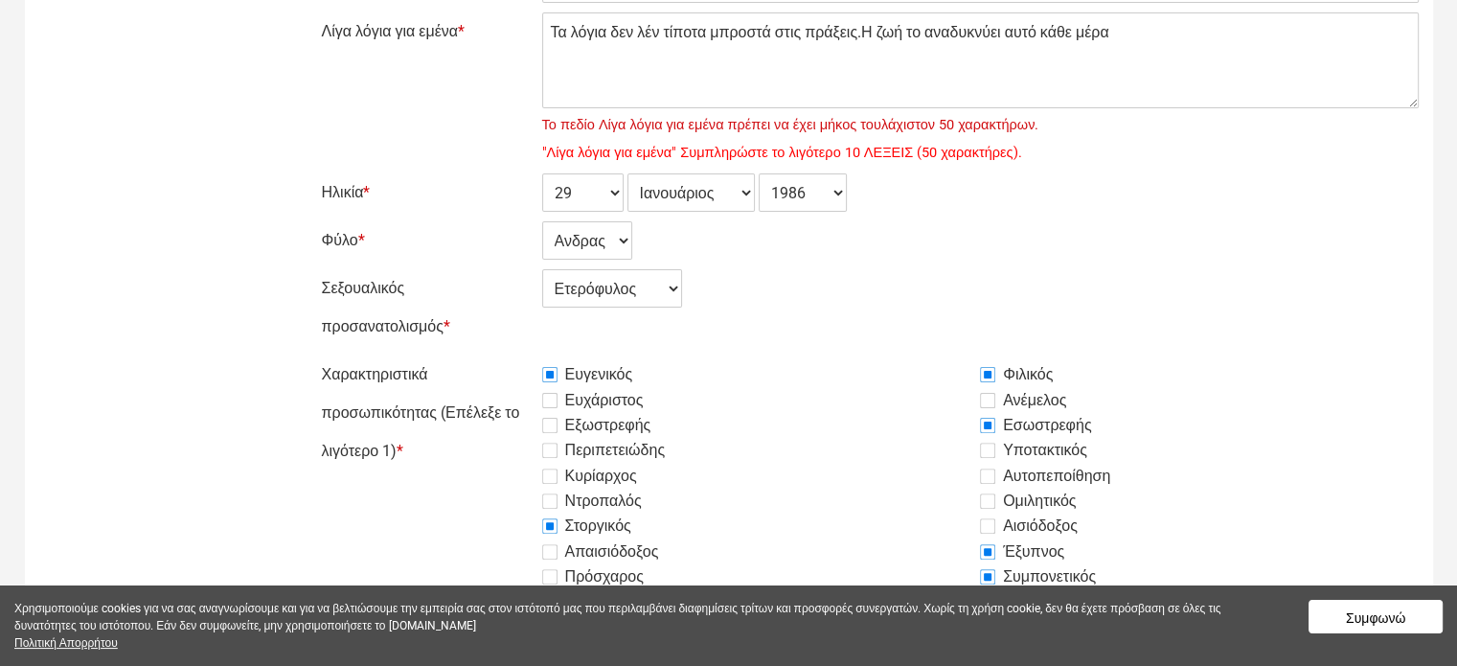
click at [1347, 618] on button "Συμφωνώ" at bounding box center [1376, 617] width 134 height 34
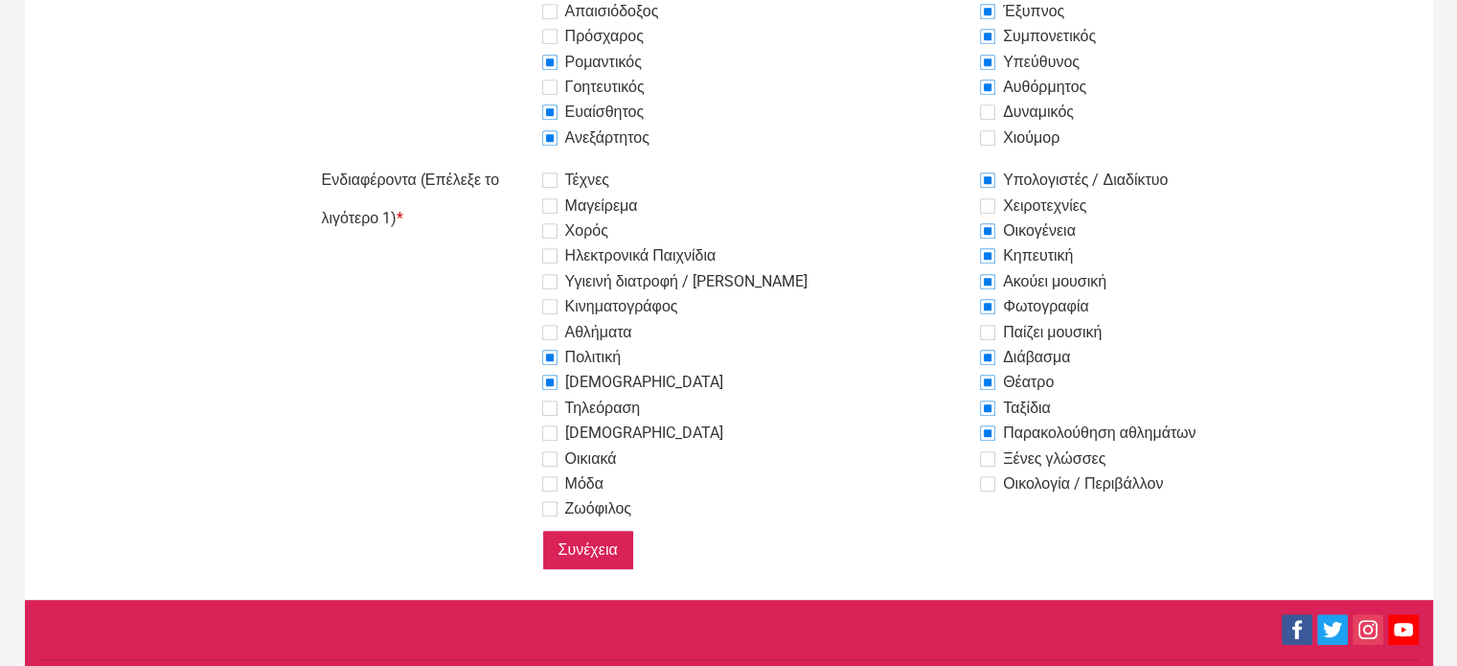
scroll to position [1054, 0]
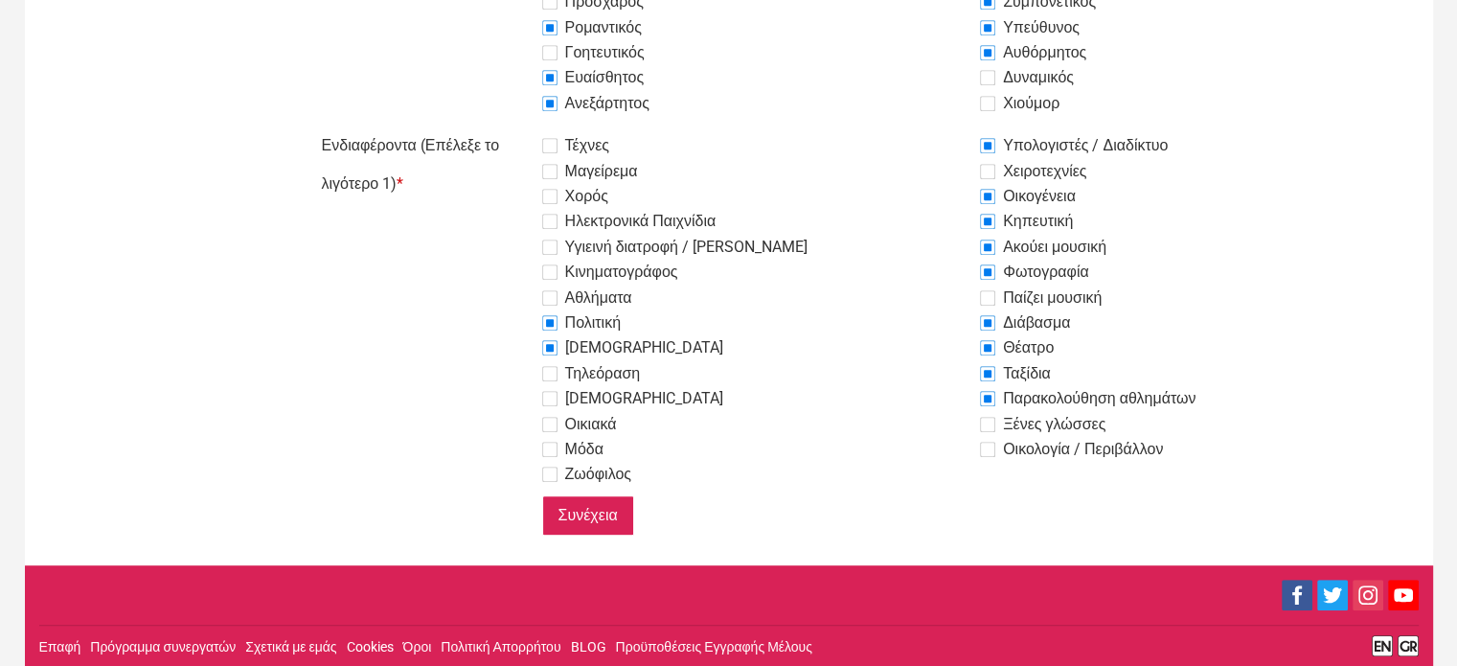
click at [591, 513] on input "Συνέχεια" at bounding box center [588, 515] width 92 height 40
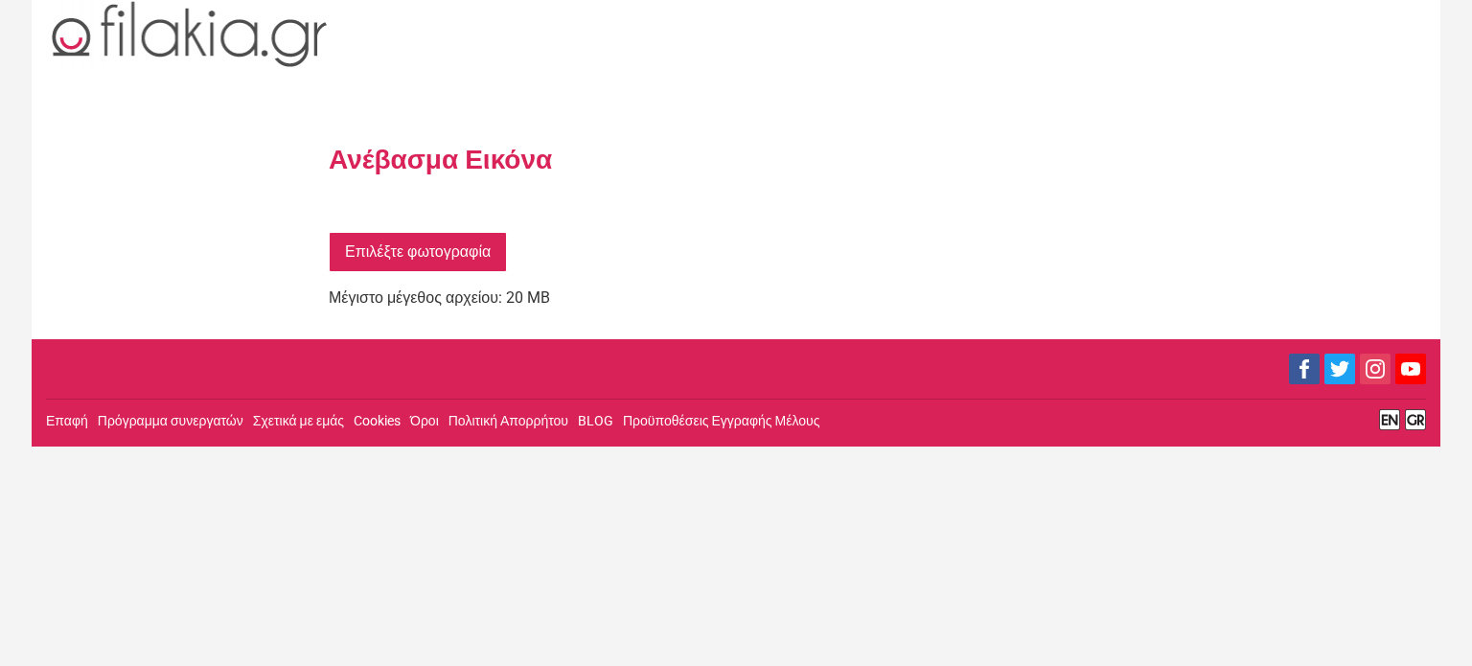
click at [430, 256] on link "Επιλέξτε φωτογραφία" at bounding box center [418, 252] width 178 height 40
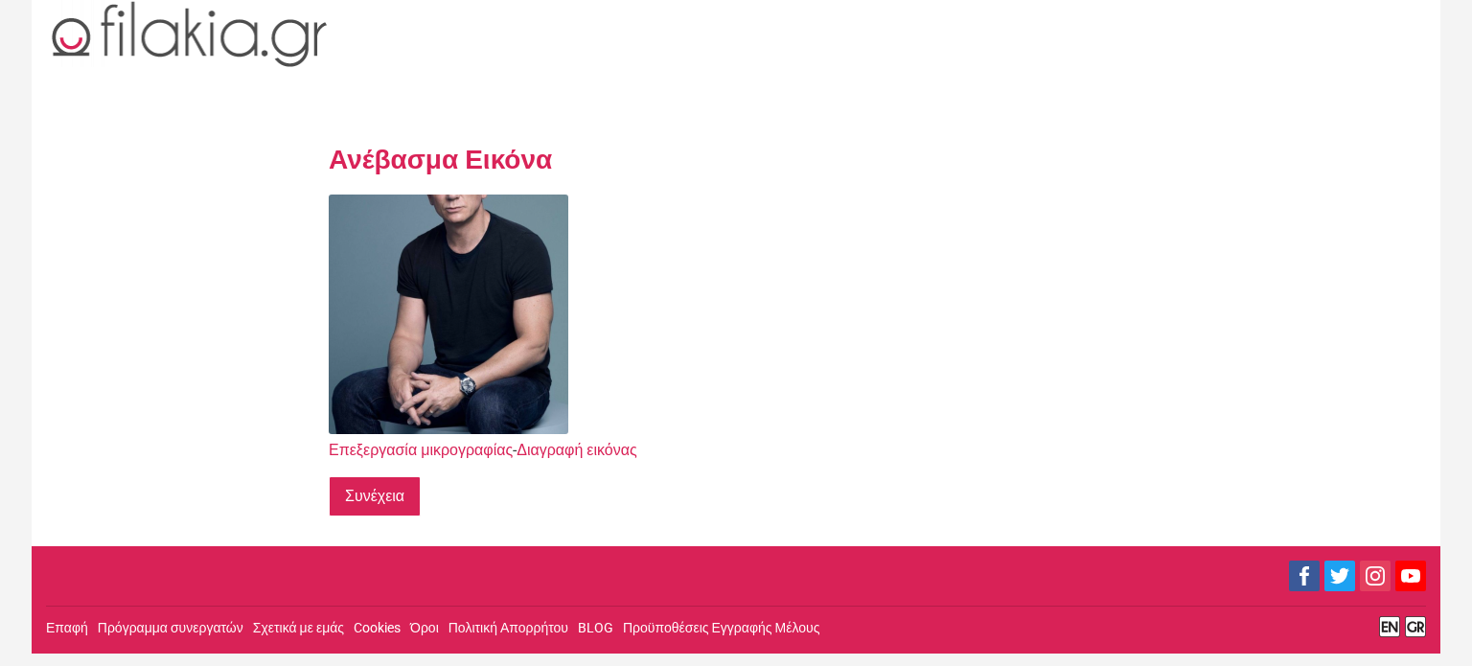
click at [398, 509] on input "Συνέχεια" at bounding box center [375, 496] width 92 height 40
